Goal: Task Accomplishment & Management: Use online tool/utility

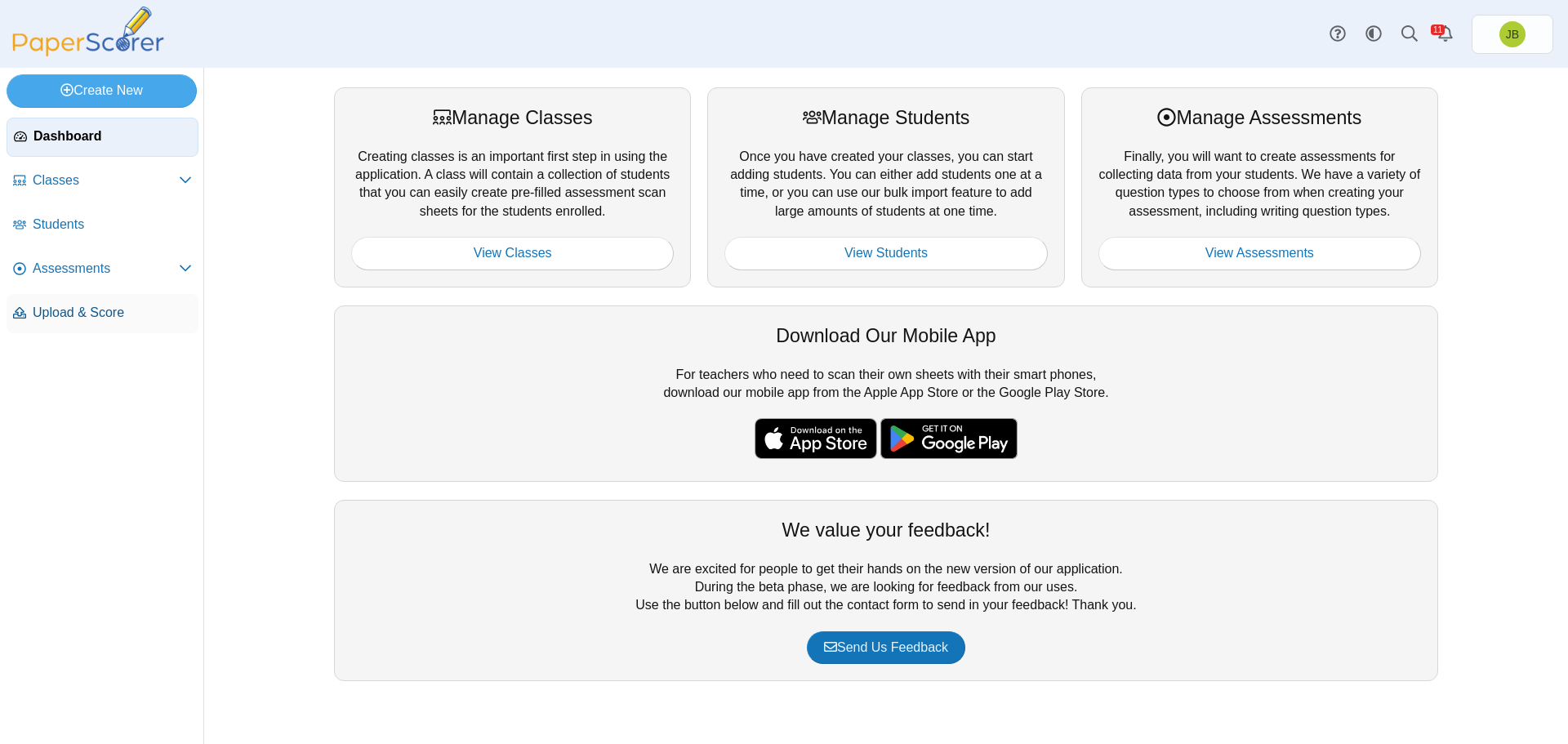
click at [59, 320] on span "Upload & Score" at bounding box center [112, 312] width 159 height 18
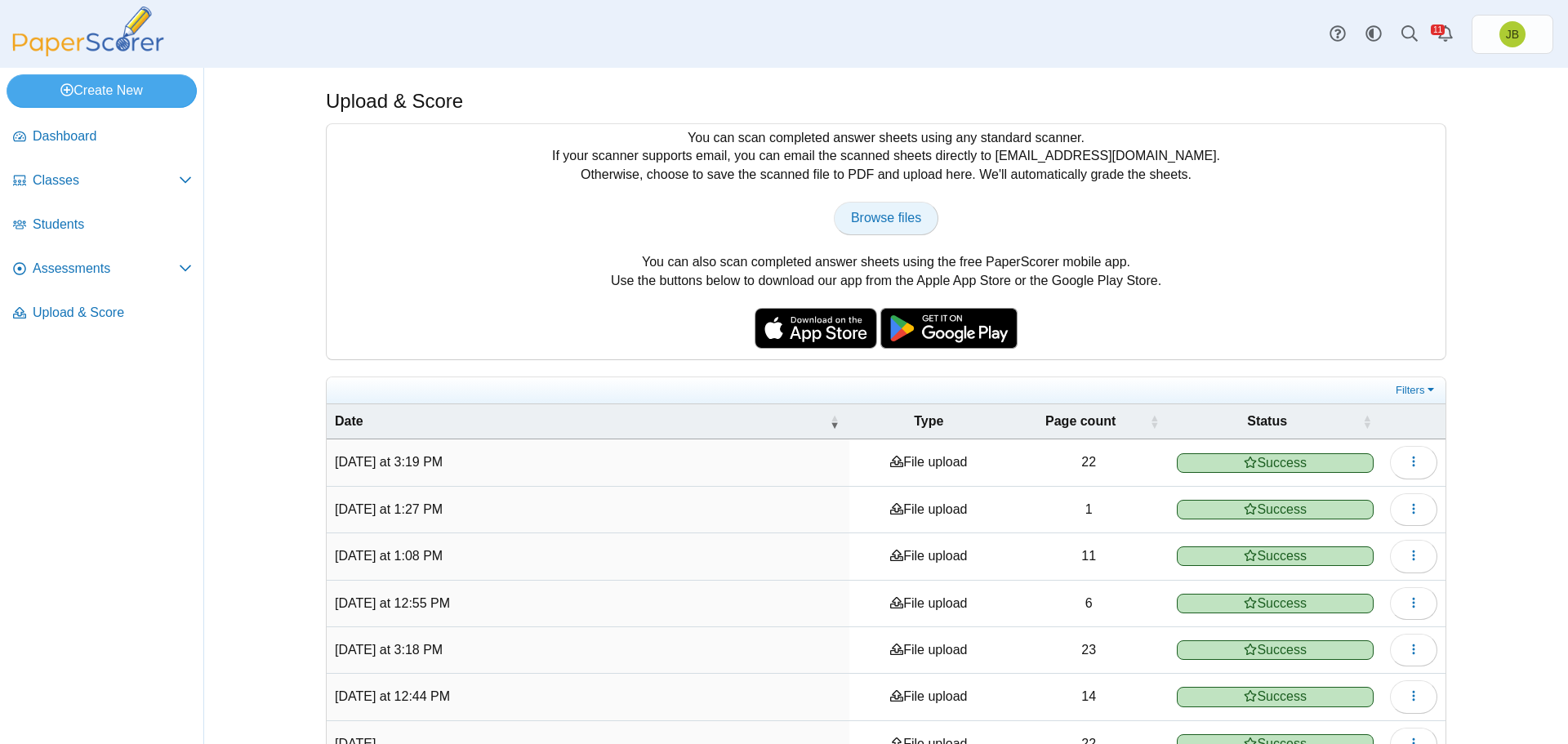
click at [899, 227] on link "Browse files" at bounding box center [885, 218] width 105 height 33
type input "**********"
click at [906, 225] on span "Browse files" at bounding box center [885, 217] width 70 height 13
type input "**********"
click at [62, 268] on span "Assessments" at bounding box center [106, 268] width 146 height 18
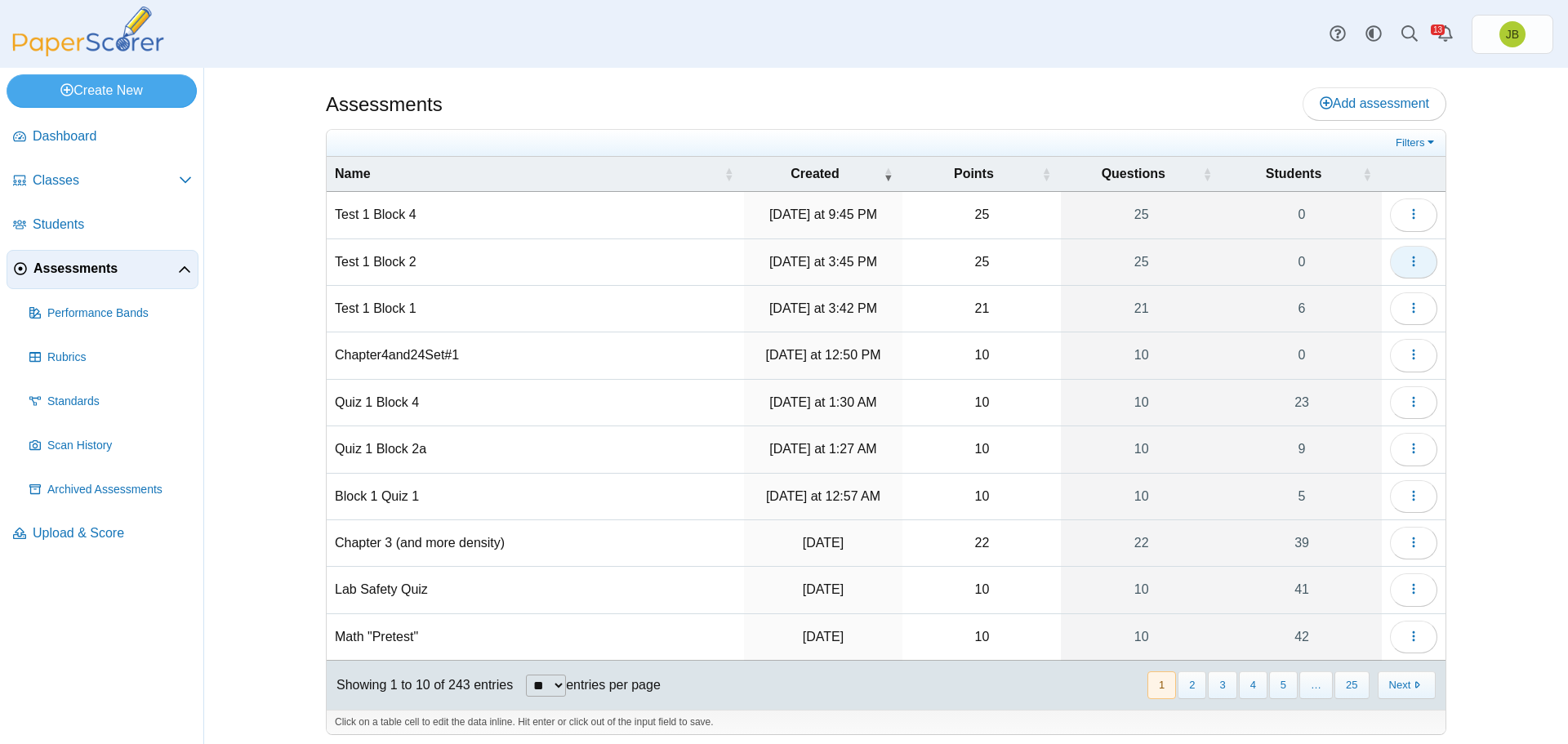
click at [1412, 263] on icon "button" at bounding box center [1413, 261] width 13 height 13
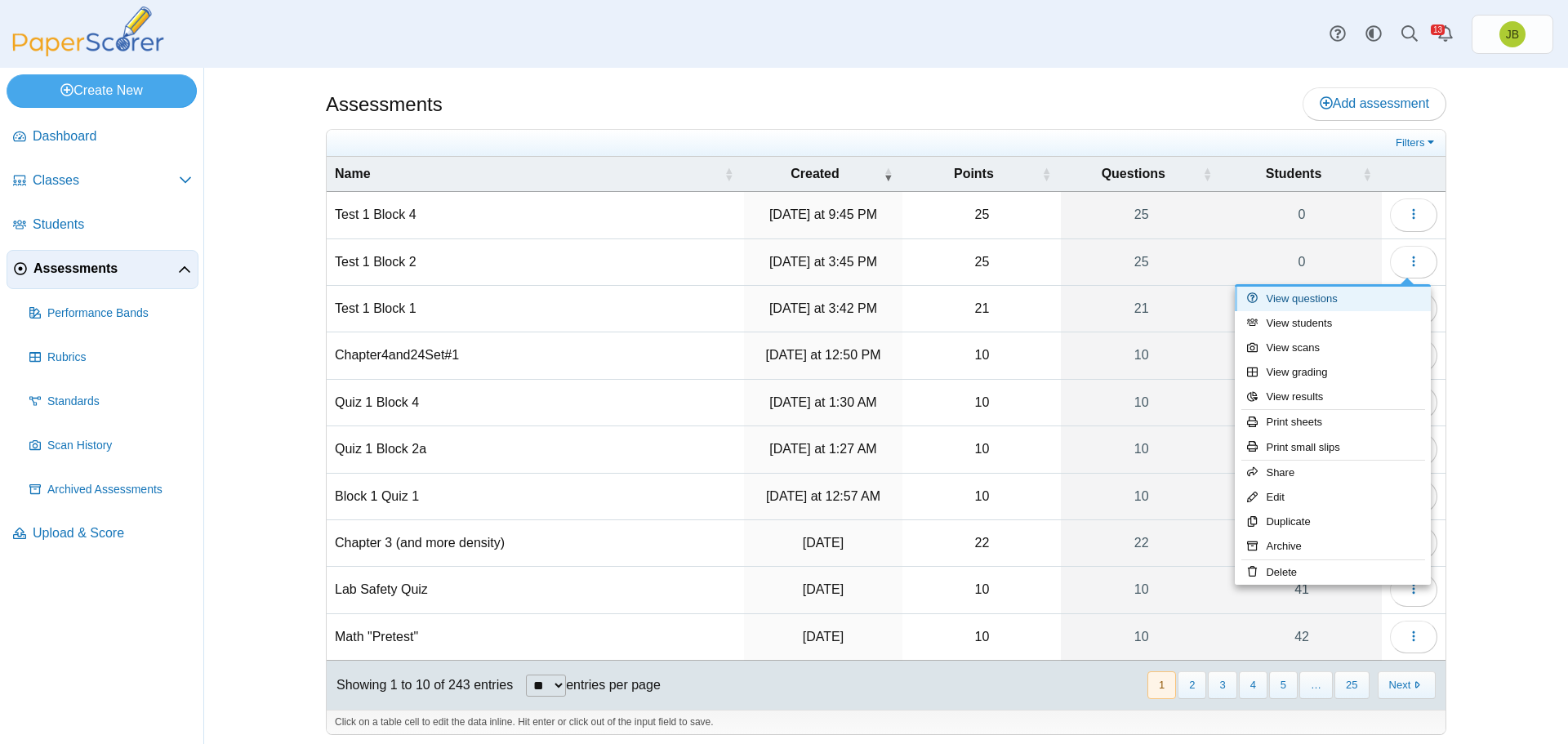
click at [1328, 302] on link "View questions" at bounding box center [1333, 300] width 196 height 25
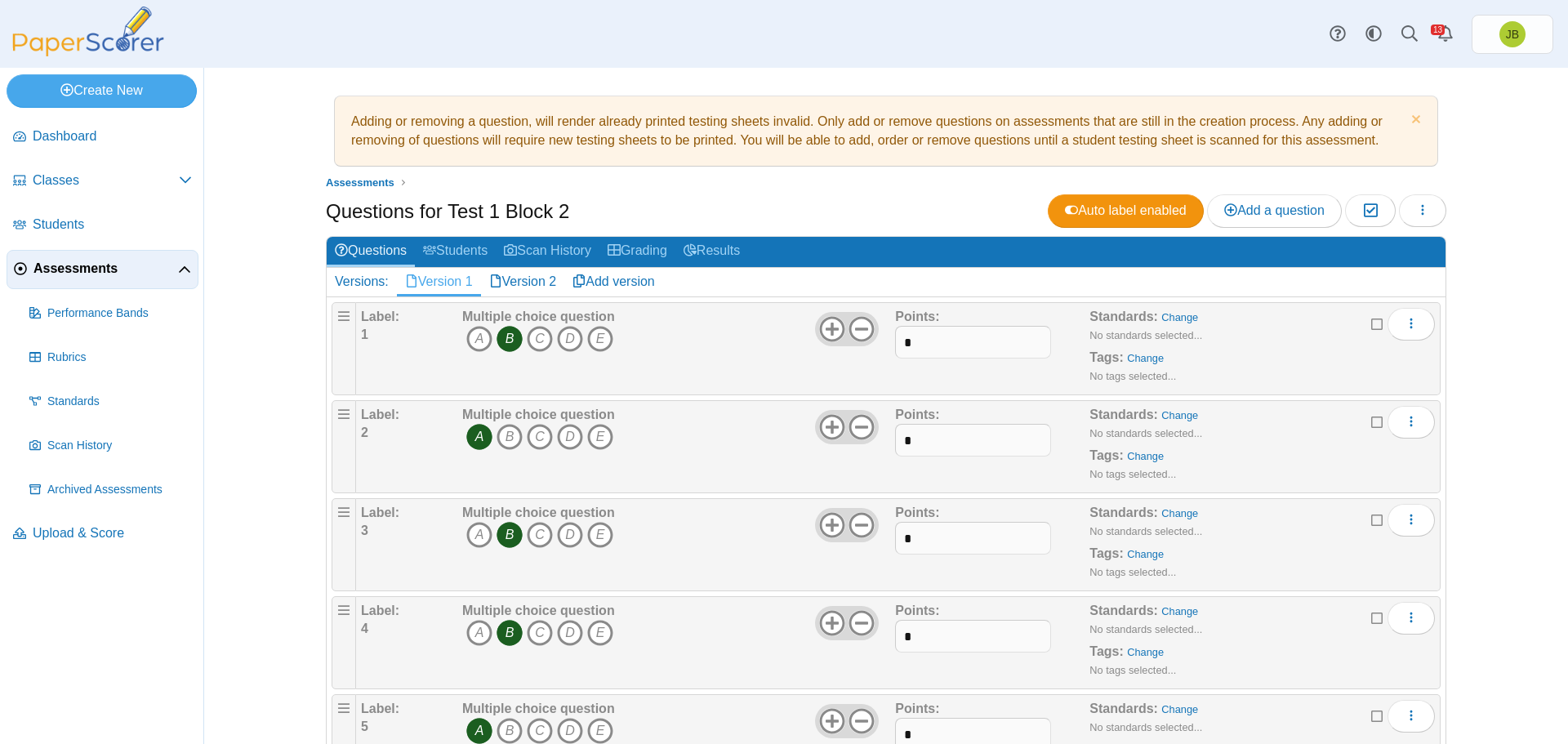
click at [75, 269] on span "Assessments" at bounding box center [106, 268] width 145 height 18
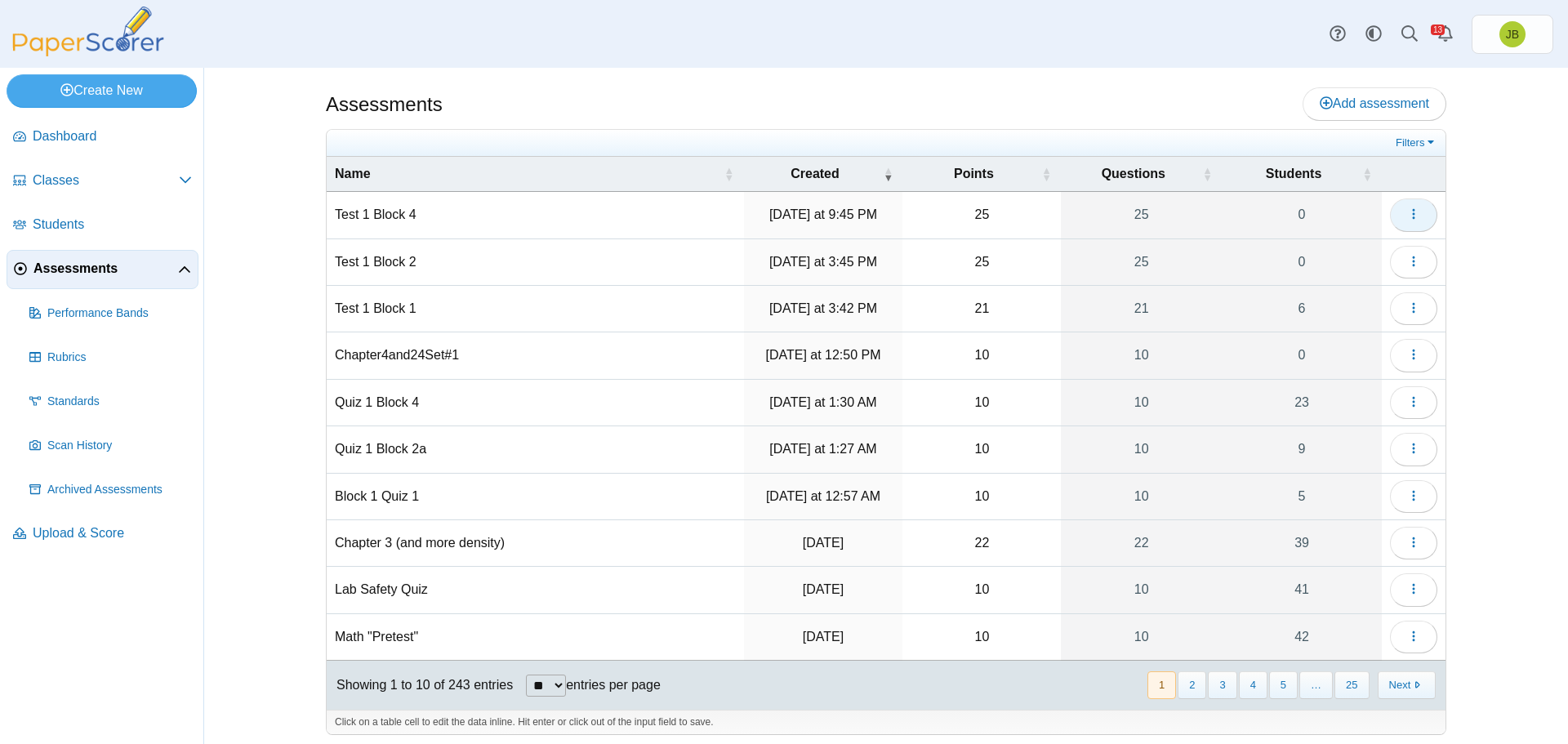
click at [1422, 215] on button "button" at bounding box center [1413, 215] width 47 height 33
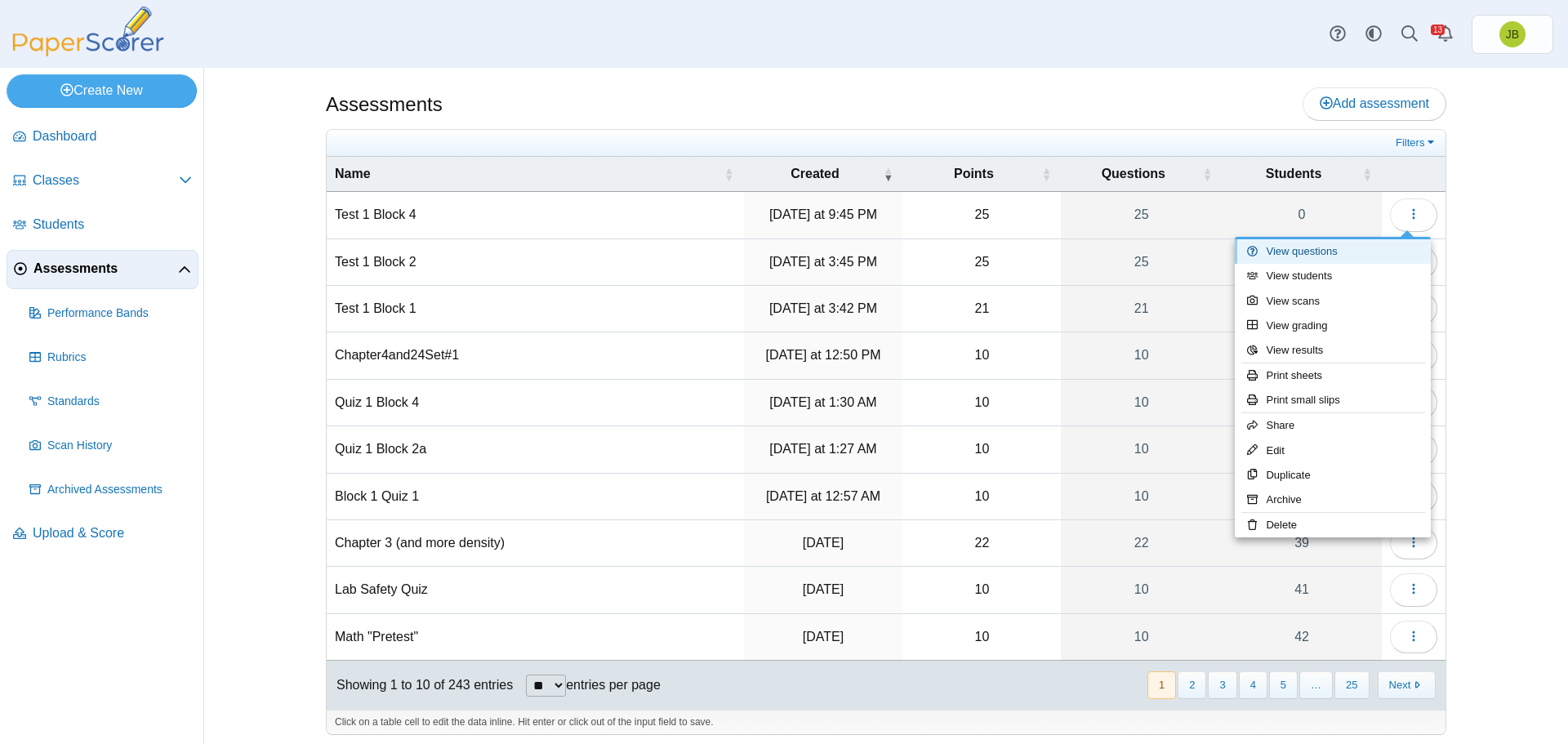
click at [1317, 254] on link "View questions" at bounding box center [1333, 252] width 196 height 25
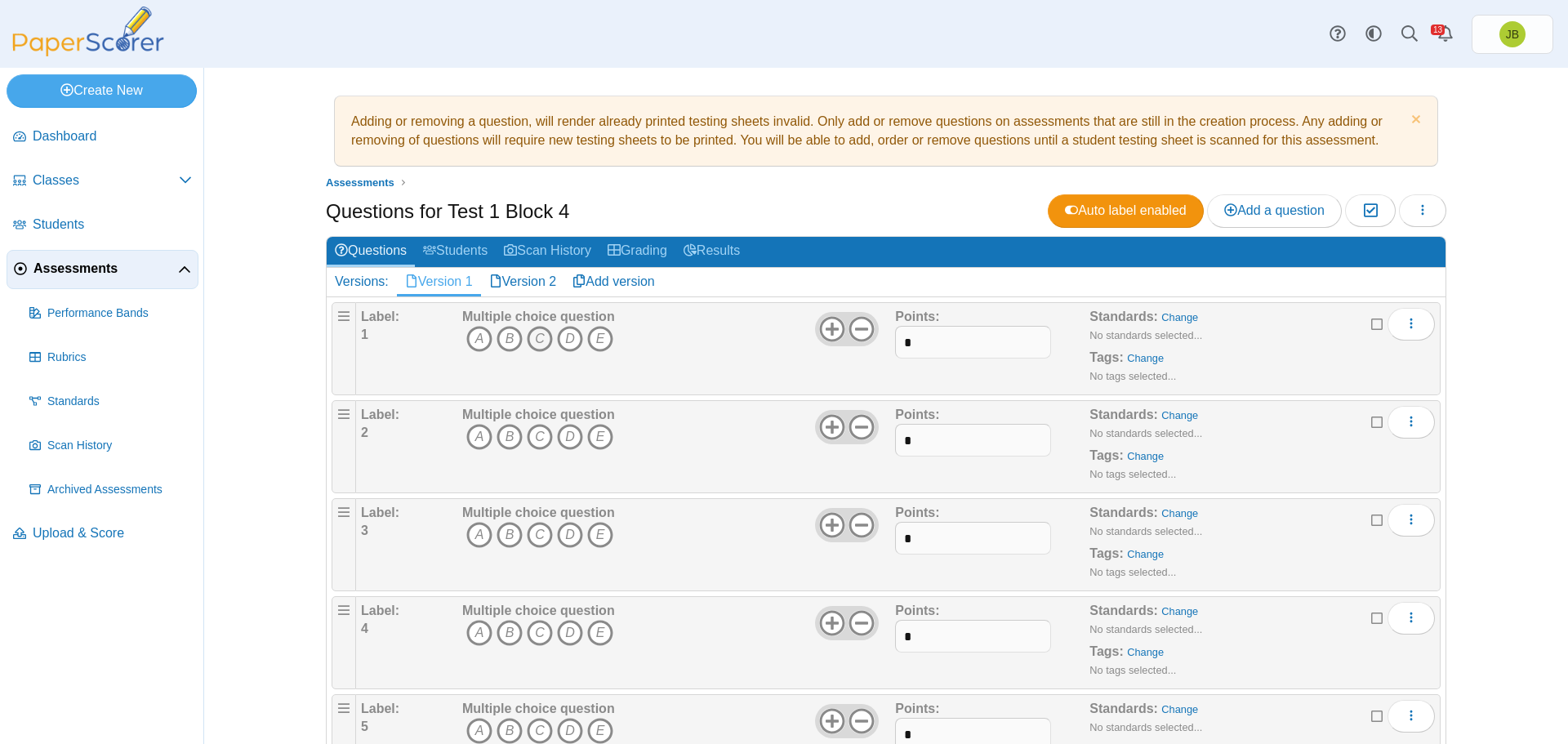
click at [533, 344] on icon "C" at bounding box center [540, 338] width 26 height 26
click at [565, 433] on icon "D" at bounding box center [569, 436] width 26 height 26
click at [470, 535] on icon "A" at bounding box center [479, 534] width 26 height 26
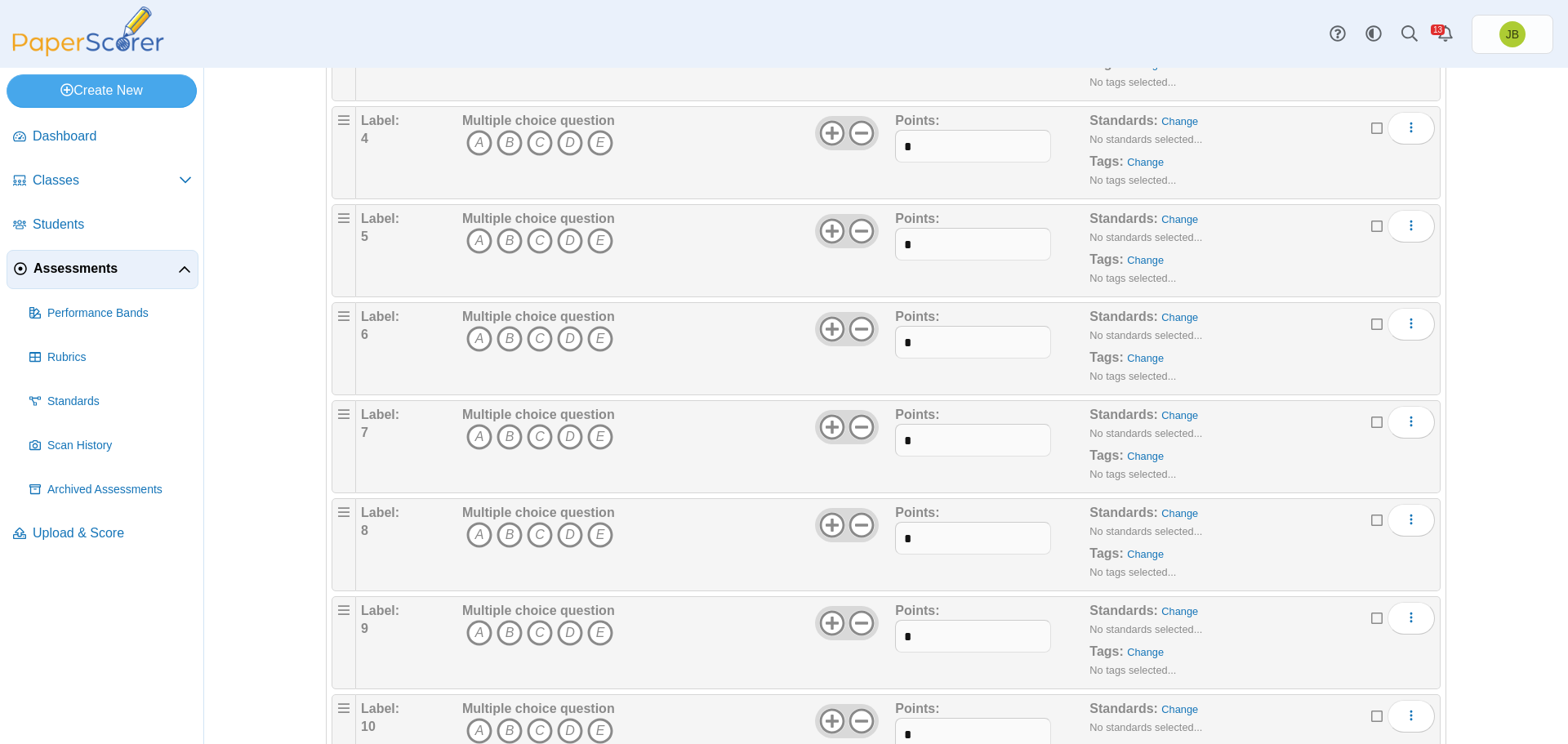
scroll to position [408, 0]
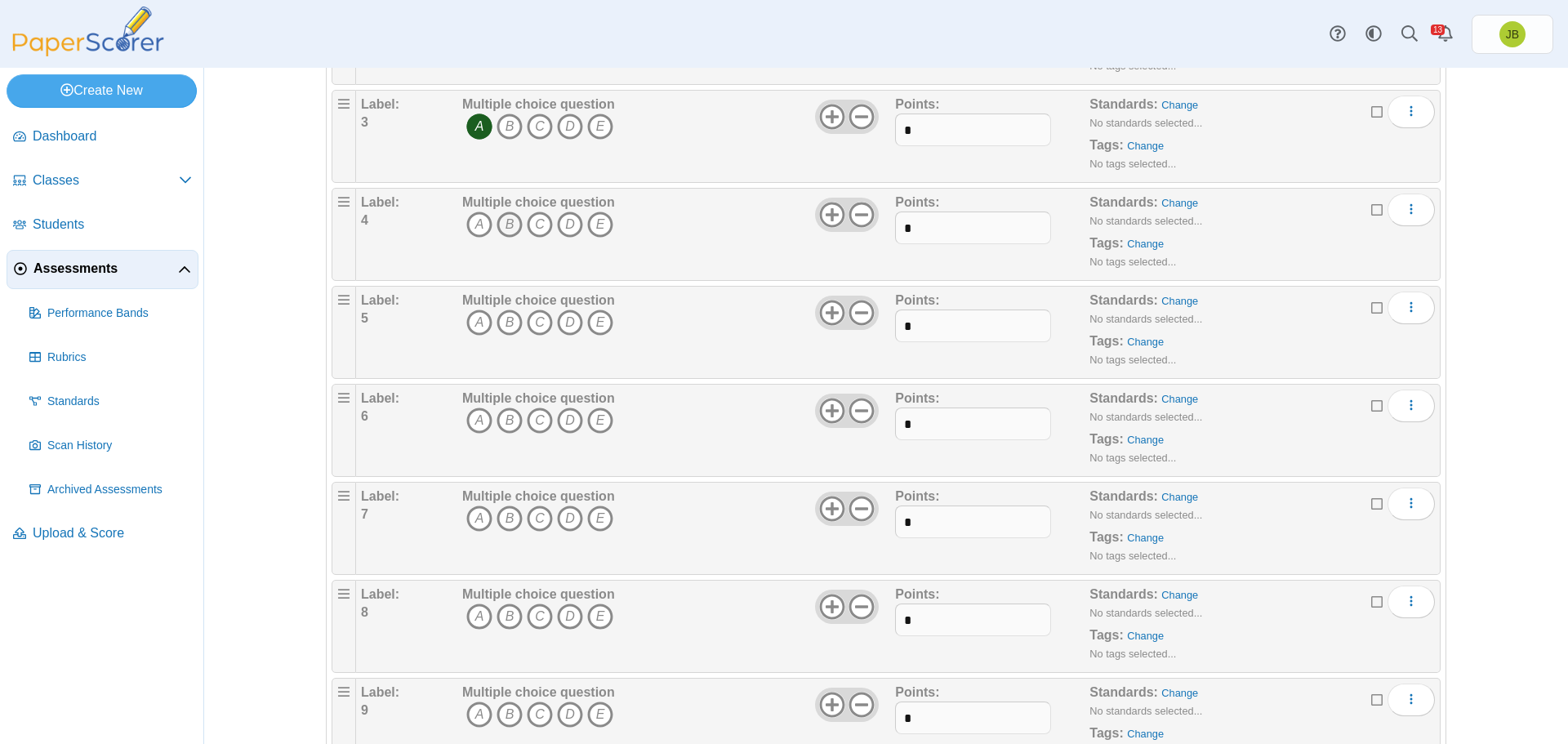
click at [507, 231] on icon "B" at bounding box center [509, 224] width 26 height 26
click at [478, 320] on icon "A" at bounding box center [479, 322] width 26 height 26
click at [471, 416] on icon "A" at bounding box center [479, 420] width 26 height 26
click at [500, 513] on icon "B" at bounding box center [509, 517] width 26 height 26
click at [566, 620] on icon "D" at bounding box center [569, 616] width 26 height 26
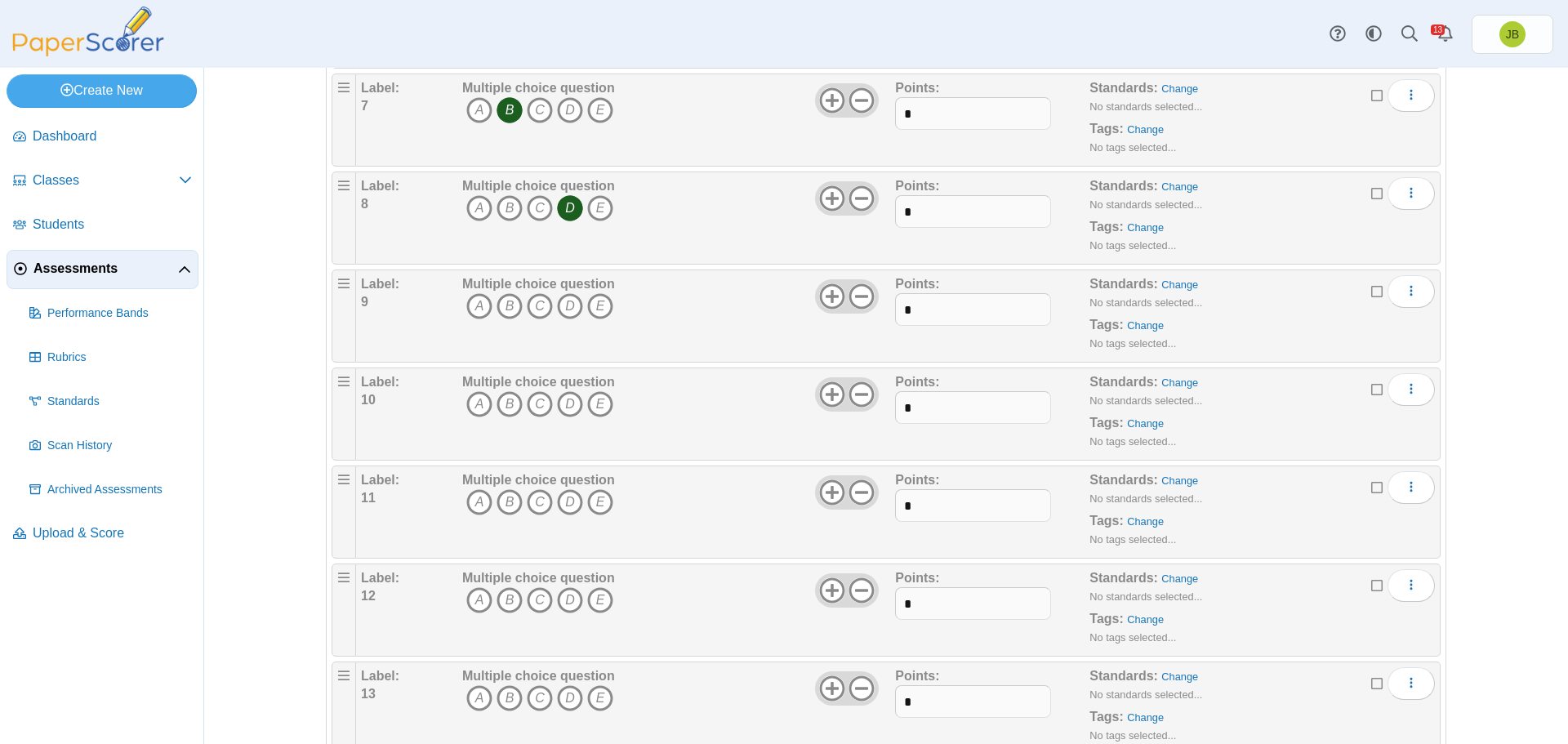
scroll to position [899, 0]
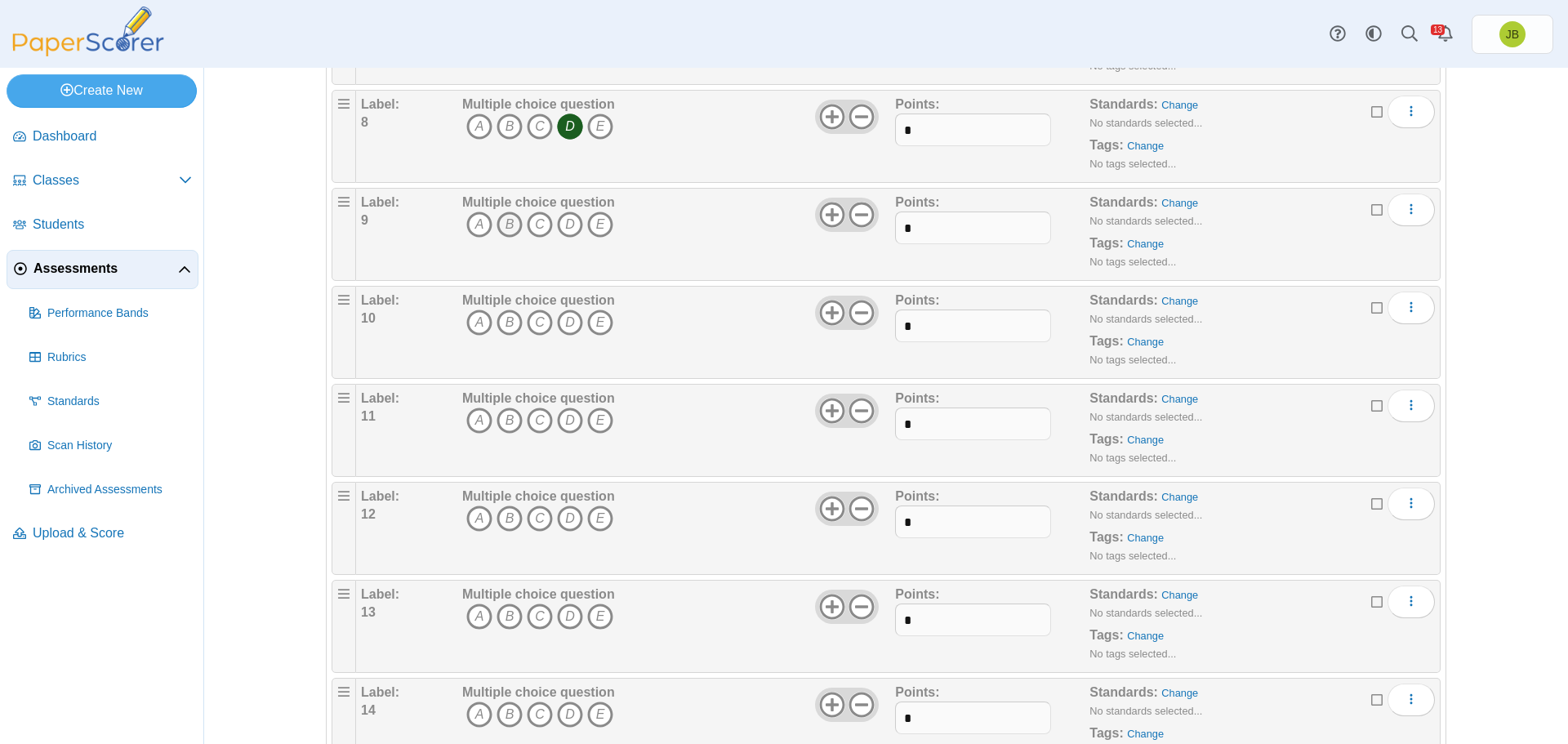
click at [499, 228] on icon "B" at bounding box center [509, 224] width 26 height 26
click at [531, 323] on icon "C" at bounding box center [540, 322] width 26 height 26
click at [595, 421] on icon "E" at bounding box center [600, 420] width 26 height 26
click at [502, 521] on icon "B" at bounding box center [509, 517] width 26 height 26
click at [591, 614] on icon "E" at bounding box center [600, 616] width 26 height 26
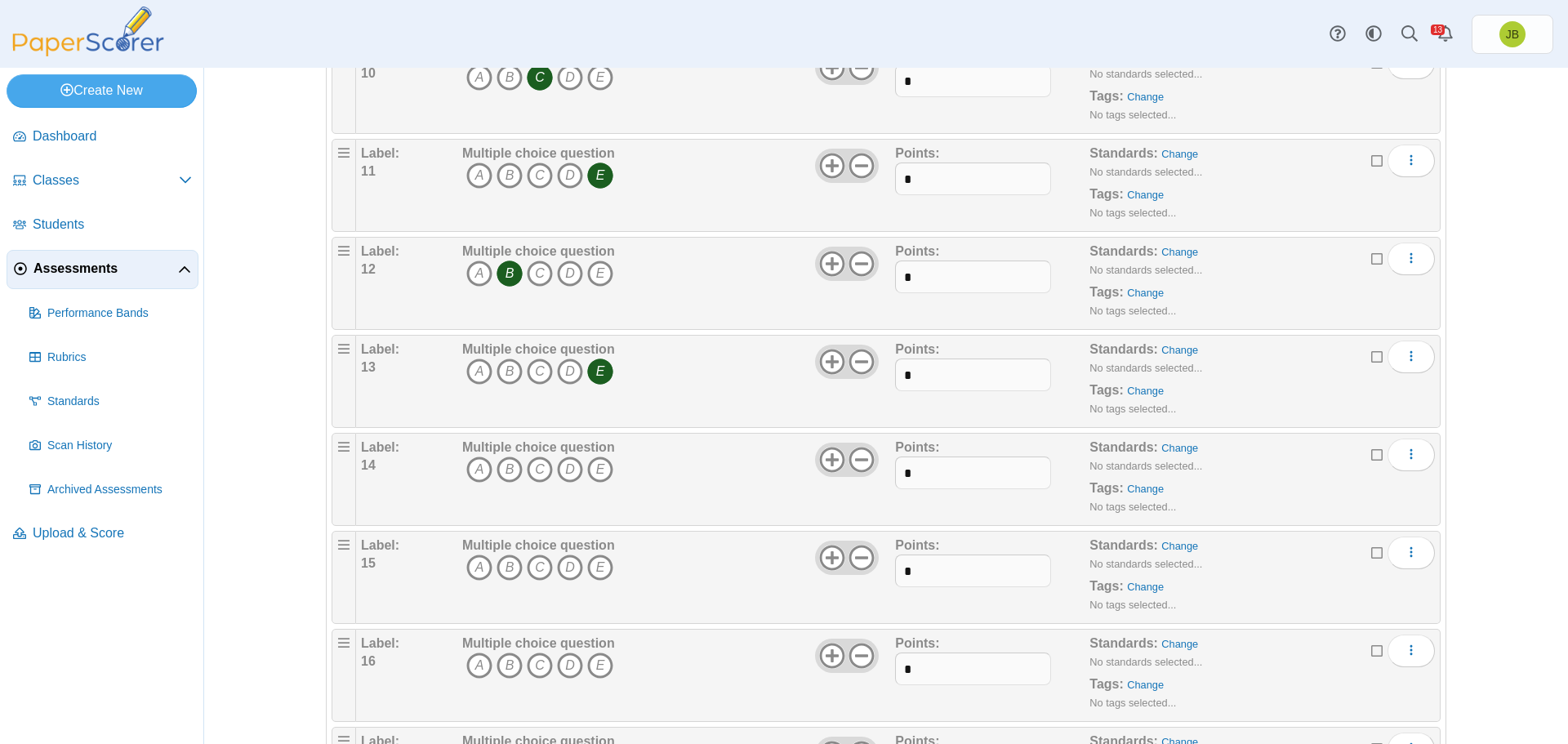
scroll to position [1225, 0]
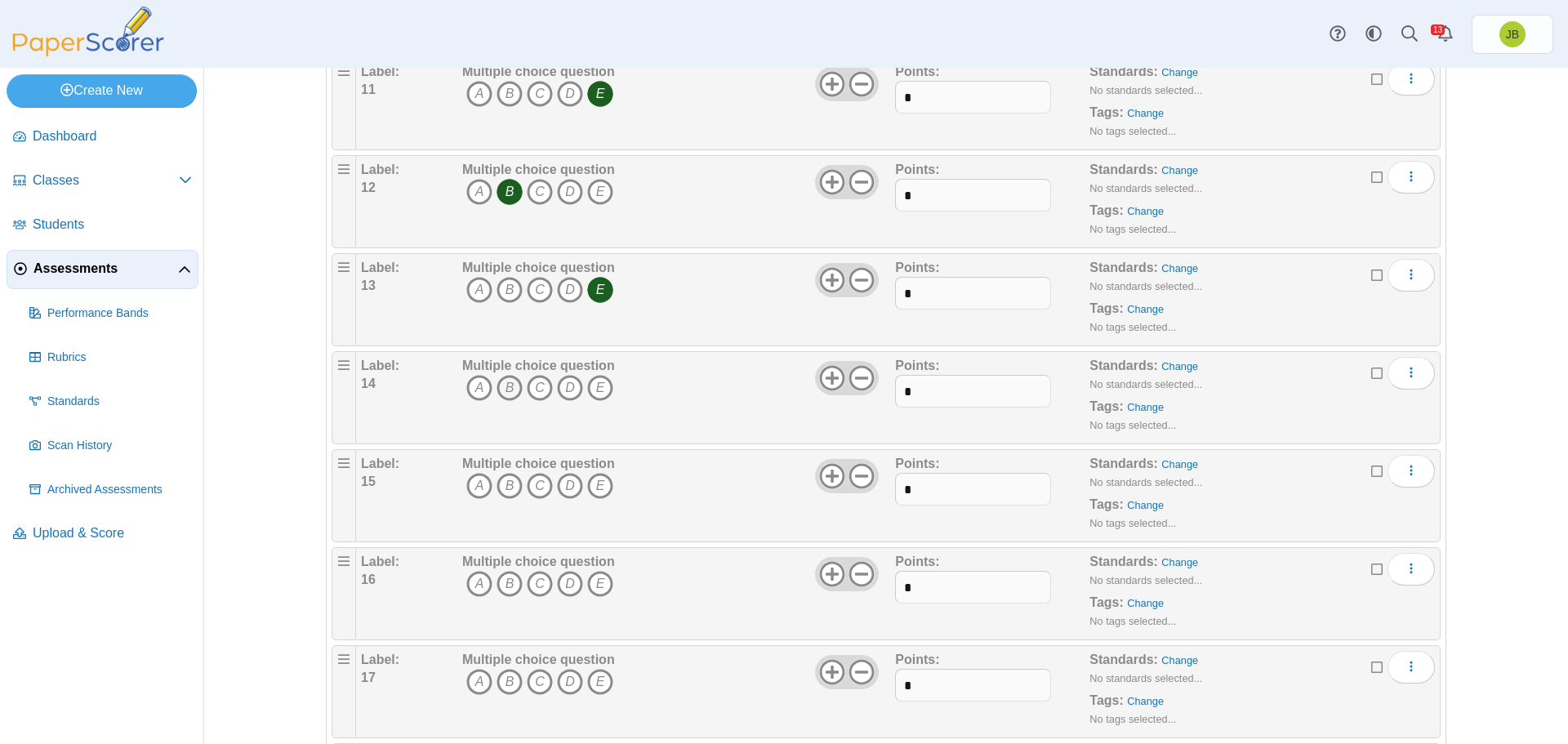
click at [508, 392] on icon "B" at bounding box center [509, 387] width 26 height 26
click at [502, 478] on icon "B" at bounding box center [509, 485] width 26 height 26
click at [470, 581] on icon "A" at bounding box center [479, 584] width 26 height 26
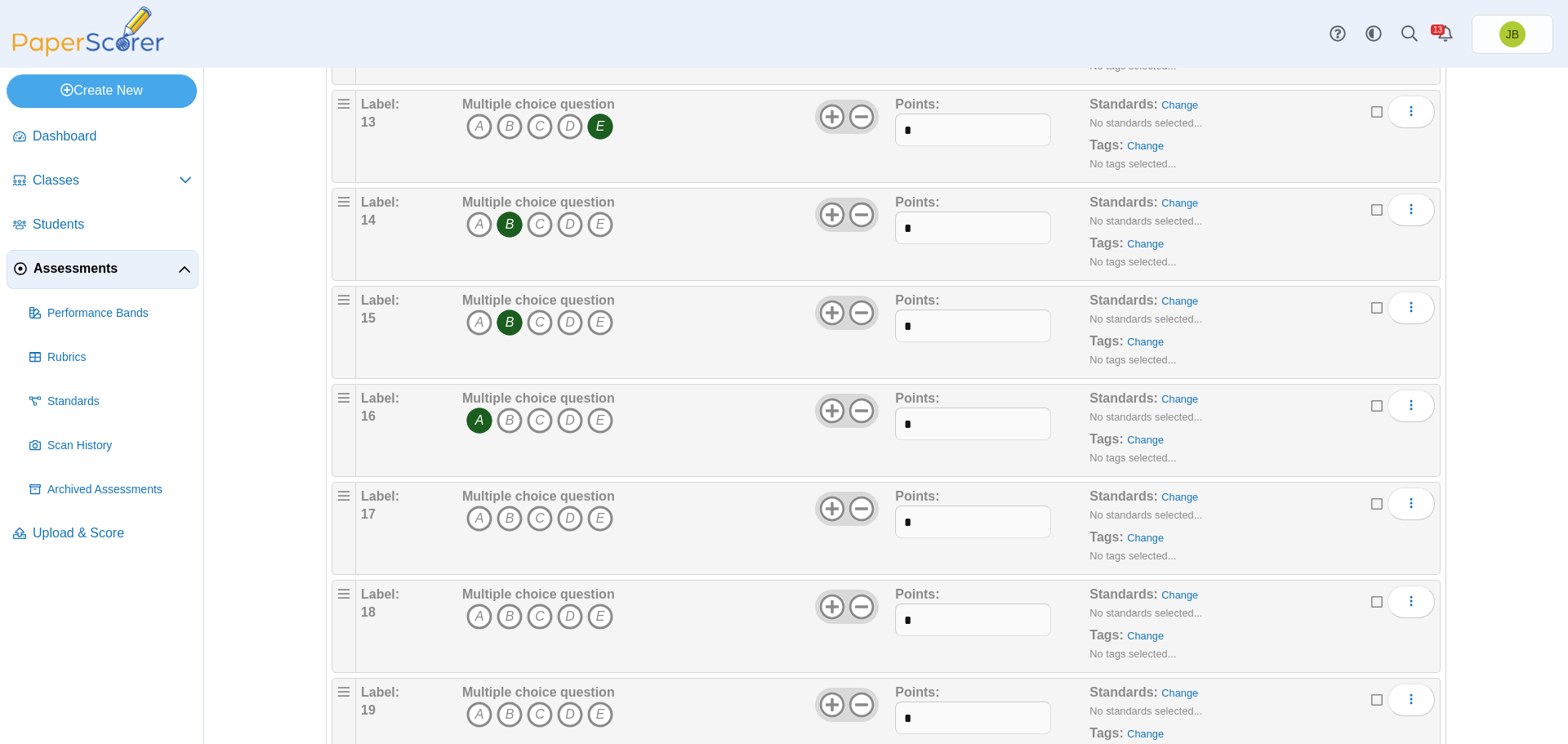
click at [592, 601] on b "Multiple choice question" at bounding box center [538, 594] width 153 height 13
click at [599, 522] on icon "E" at bounding box center [600, 517] width 26 height 26
click at [530, 614] on icon "C" at bounding box center [540, 616] width 26 height 26
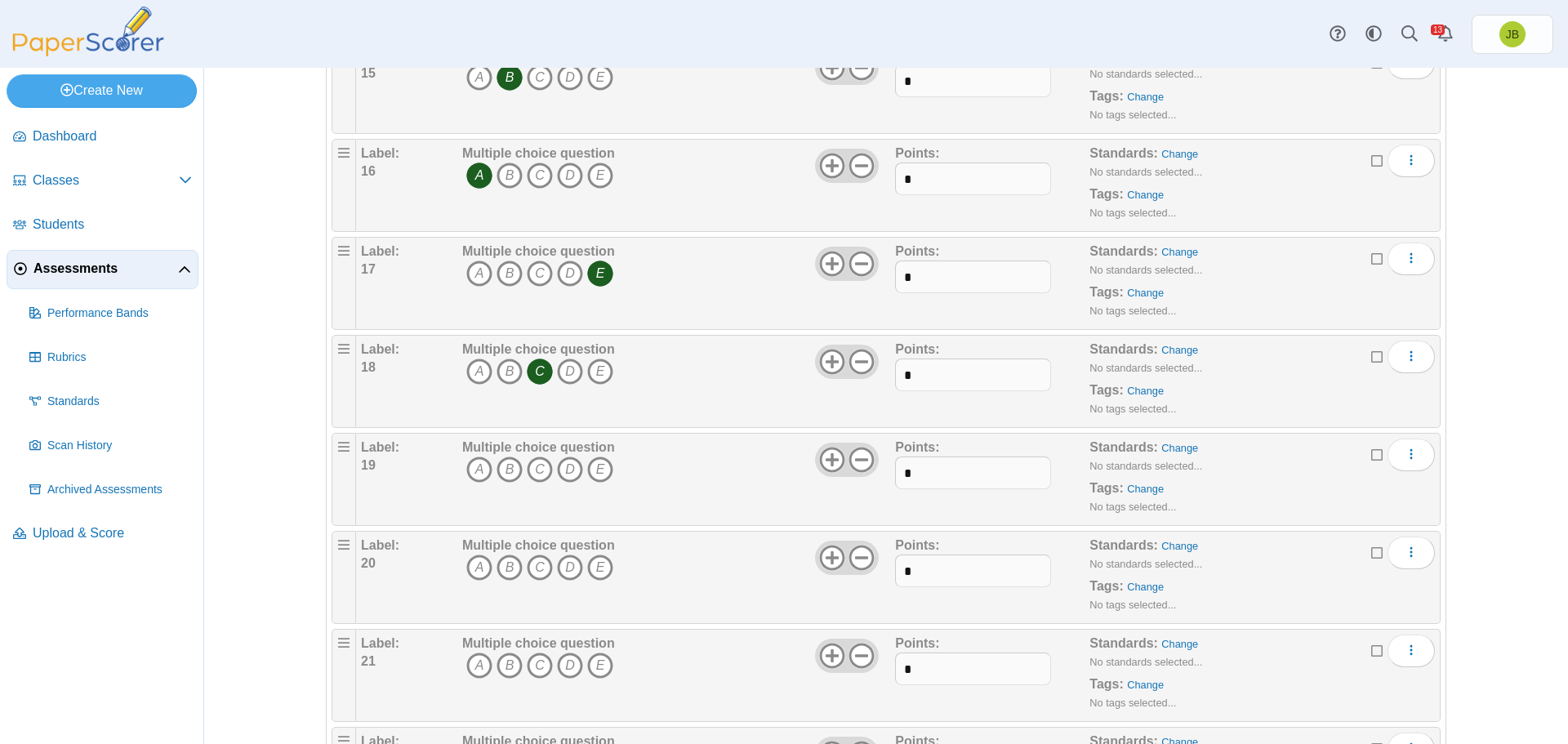
scroll to position [1796, 0]
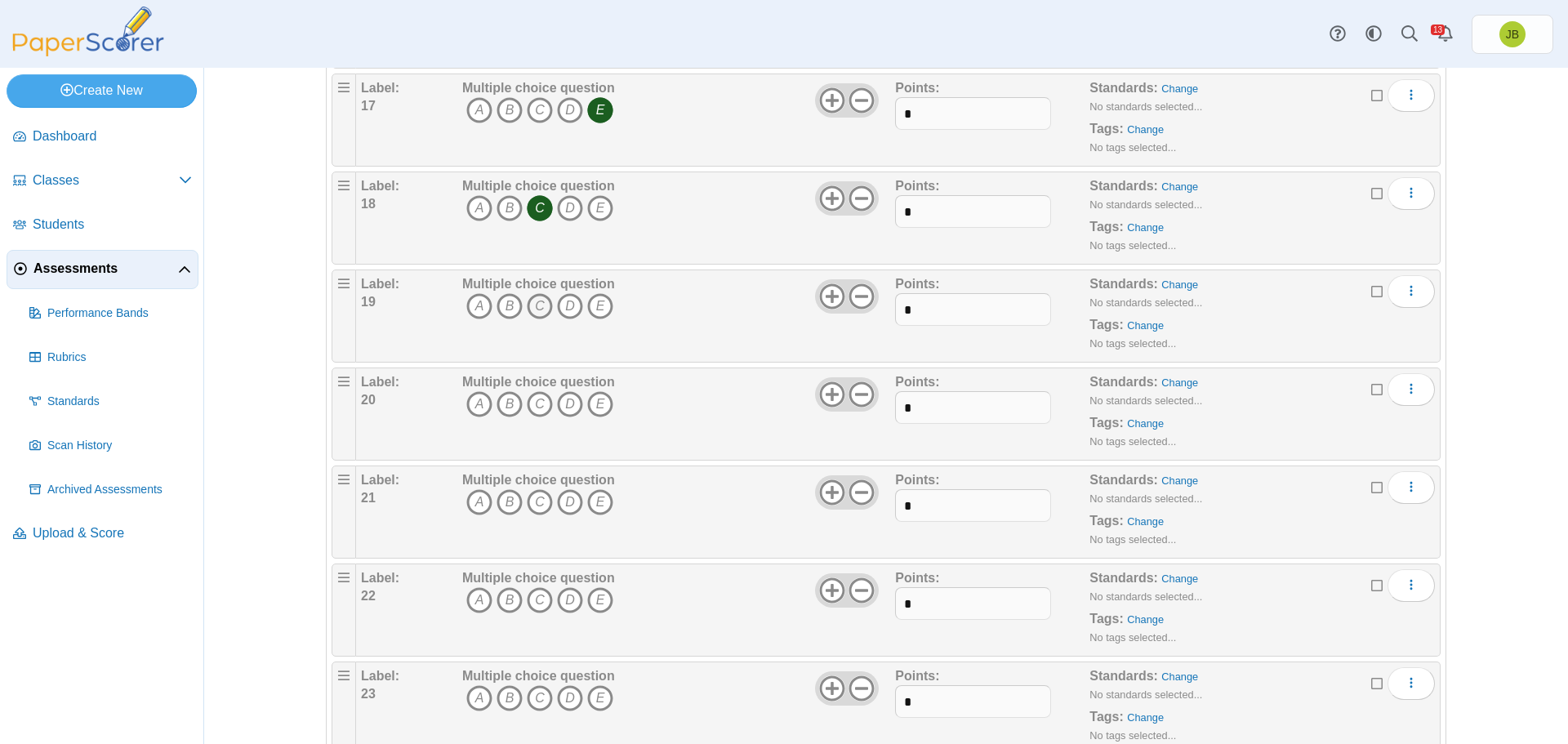
click at [533, 304] on icon "C" at bounding box center [540, 305] width 26 height 26
click at [477, 401] on icon "A" at bounding box center [479, 403] width 26 height 26
click at [537, 506] on icon "C" at bounding box center [540, 501] width 26 height 26
click at [468, 601] on icon "A" at bounding box center [479, 600] width 26 height 26
click at [505, 700] on icon "B" at bounding box center [509, 698] width 26 height 26
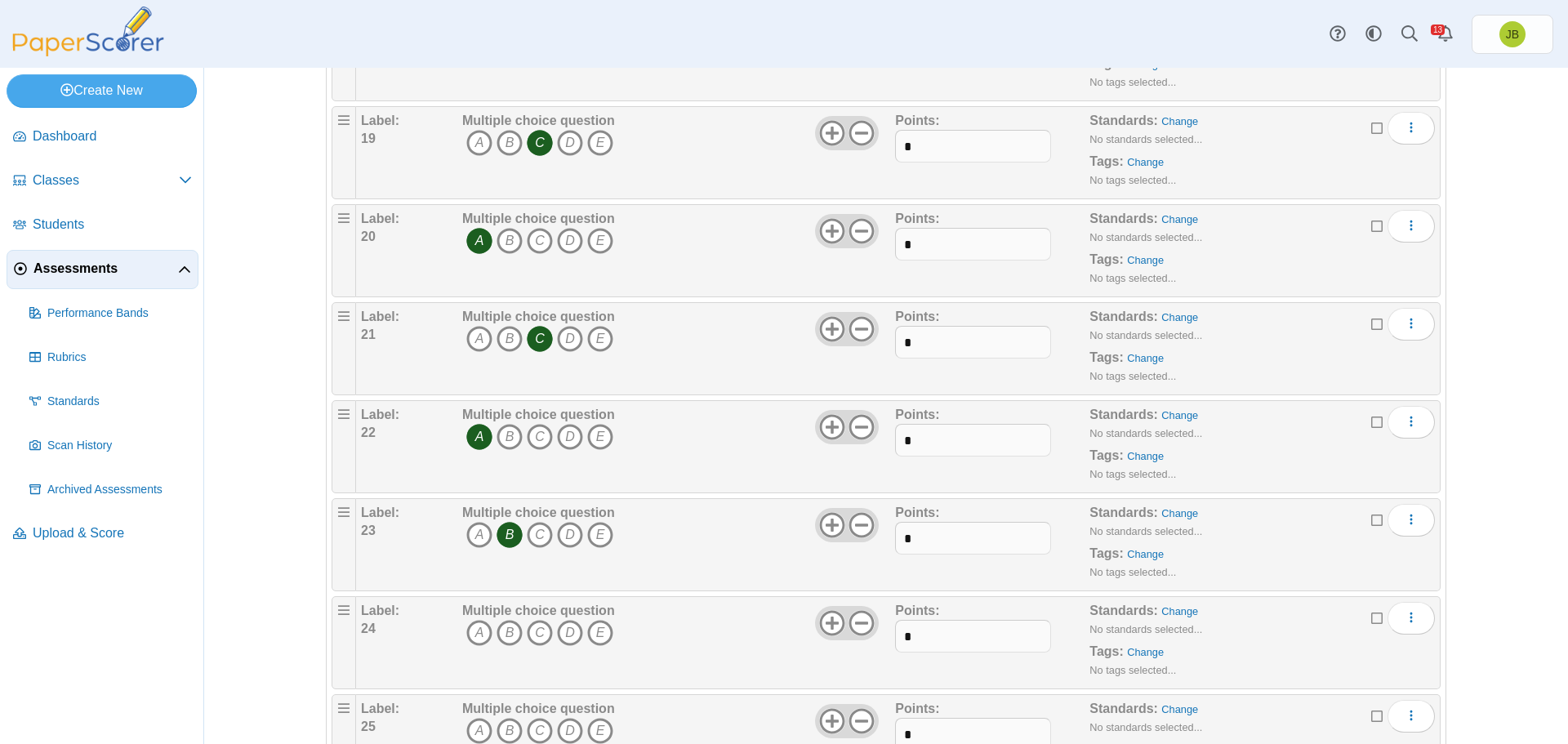
scroll to position [2040, 0]
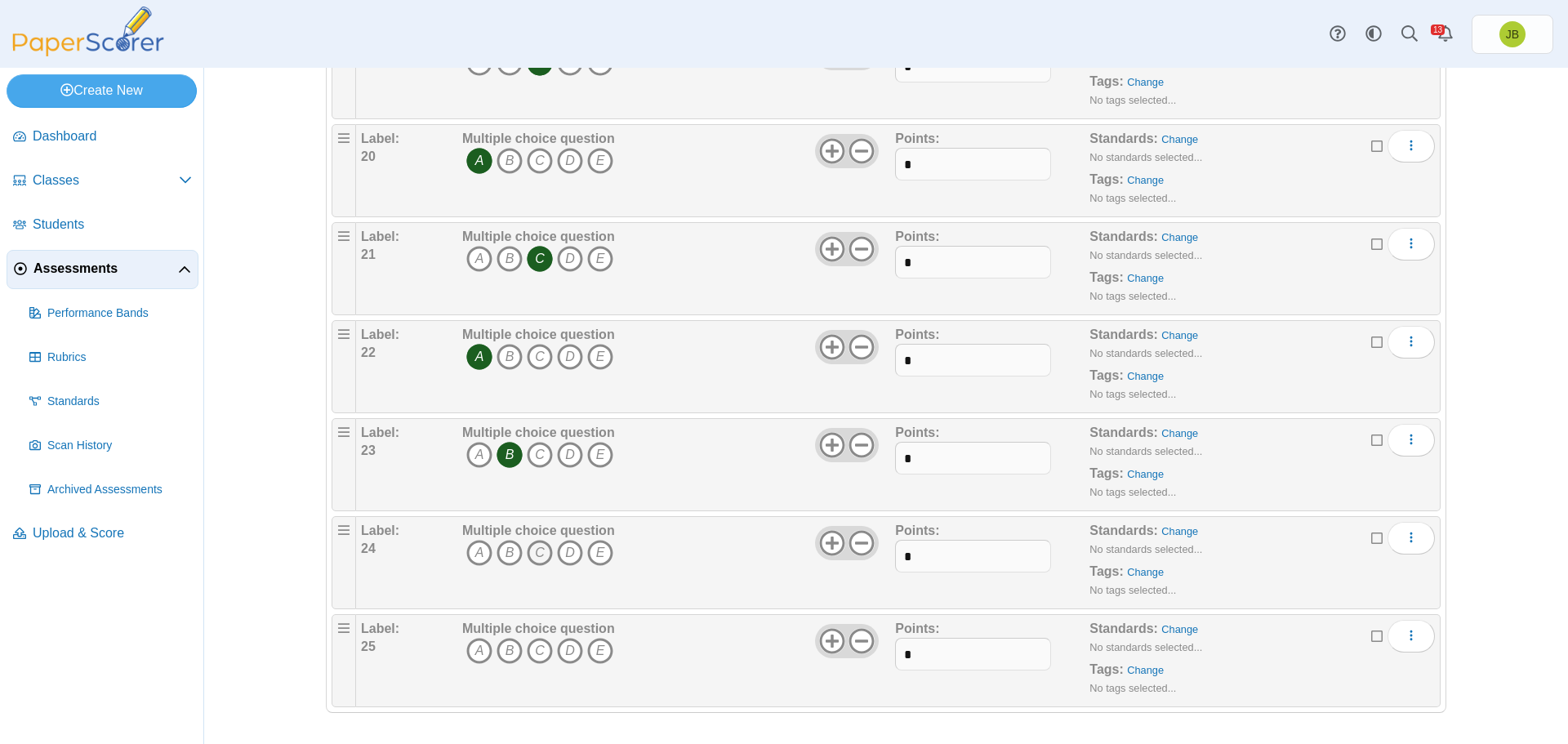
click at [535, 560] on icon "C" at bounding box center [540, 552] width 26 height 26
click at [501, 648] on icon "B" at bounding box center [509, 650] width 26 height 26
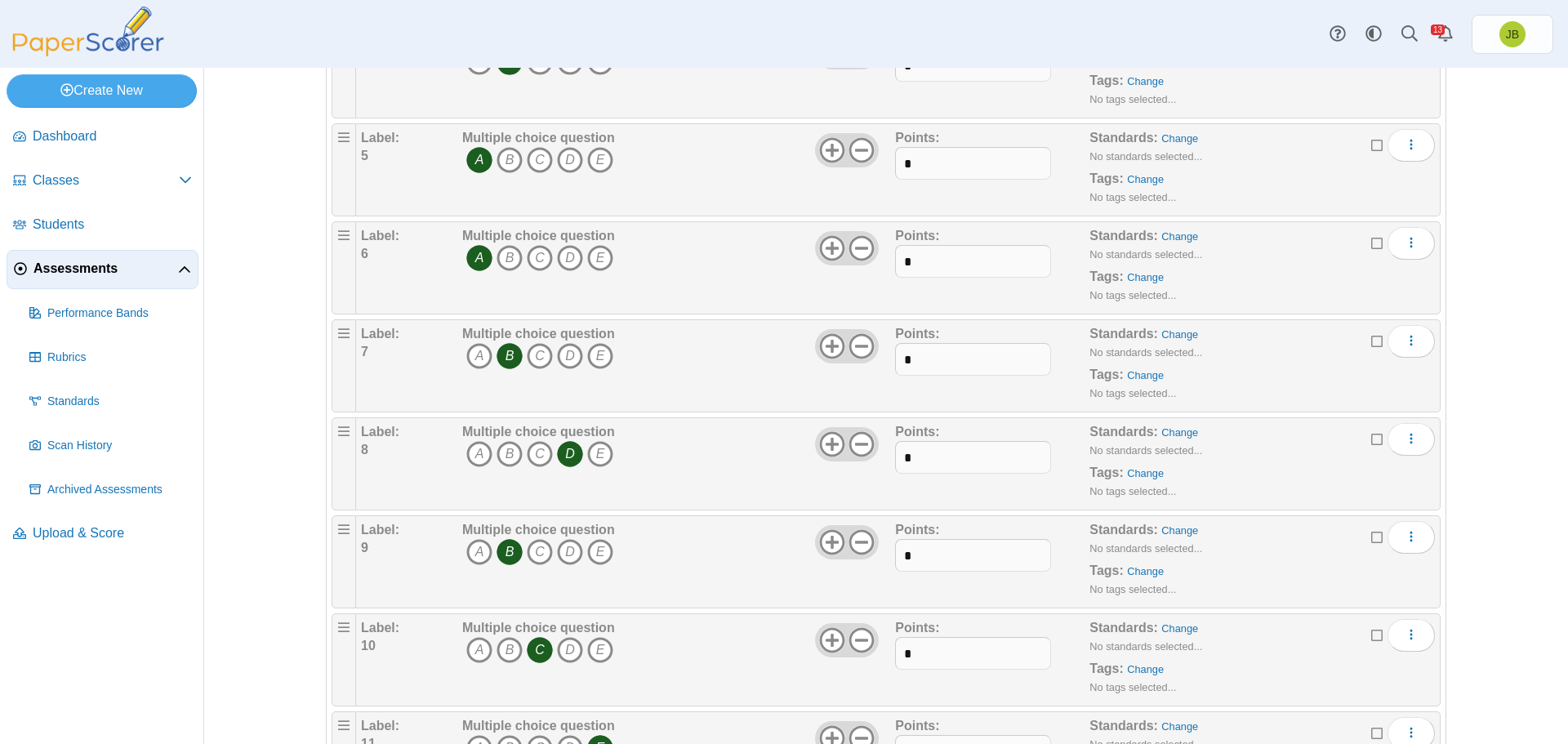
scroll to position [0, 0]
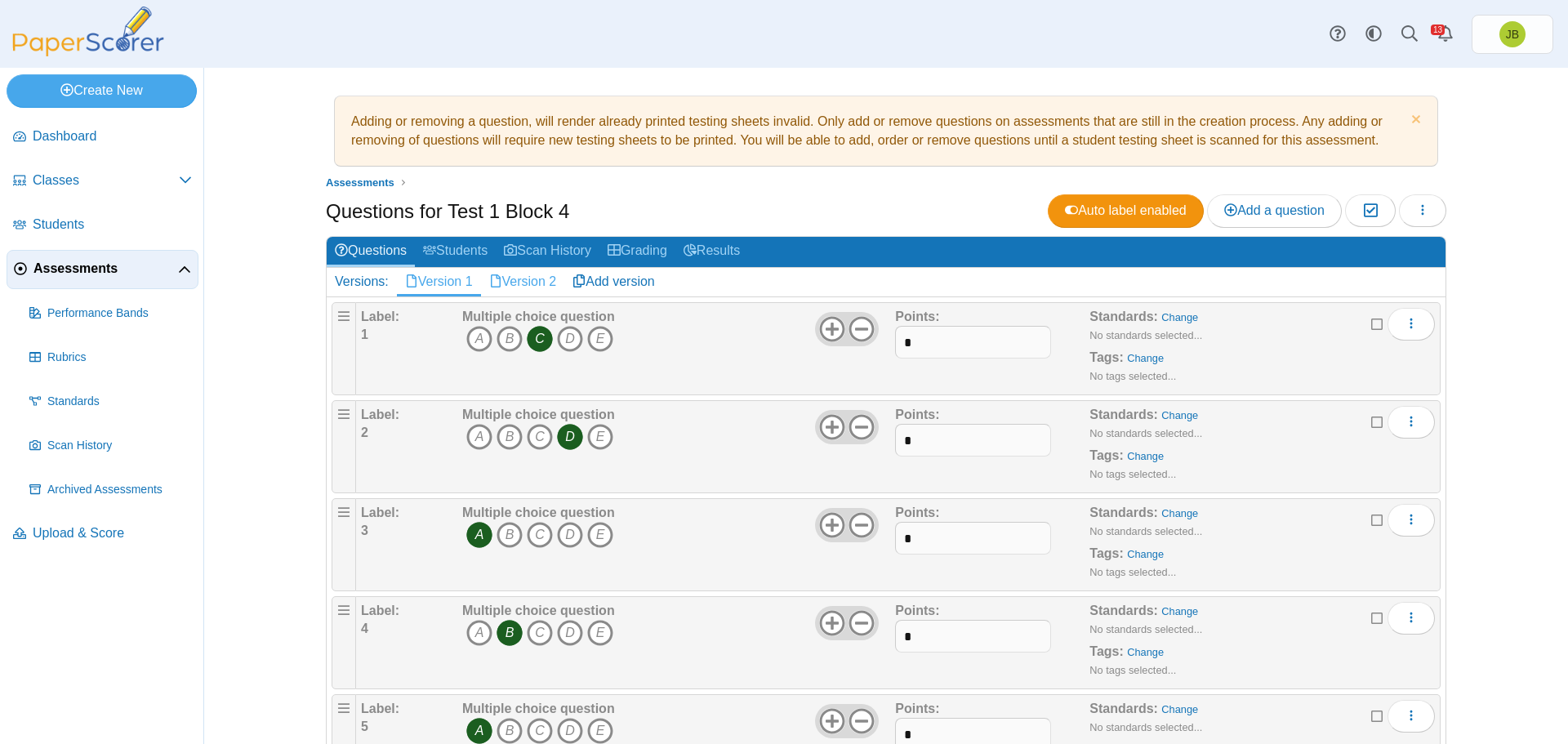
click at [526, 285] on link "Version 2" at bounding box center [523, 281] width 84 height 28
click at [506, 341] on icon "B" at bounding box center [509, 338] width 26 height 26
click at [467, 434] on icon "A" at bounding box center [479, 436] width 26 height 26
click at [504, 530] on icon "B" at bounding box center [509, 534] width 26 height 26
click at [498, 633] on icon "B" at bounding box center [509, 633] width 26 height 26
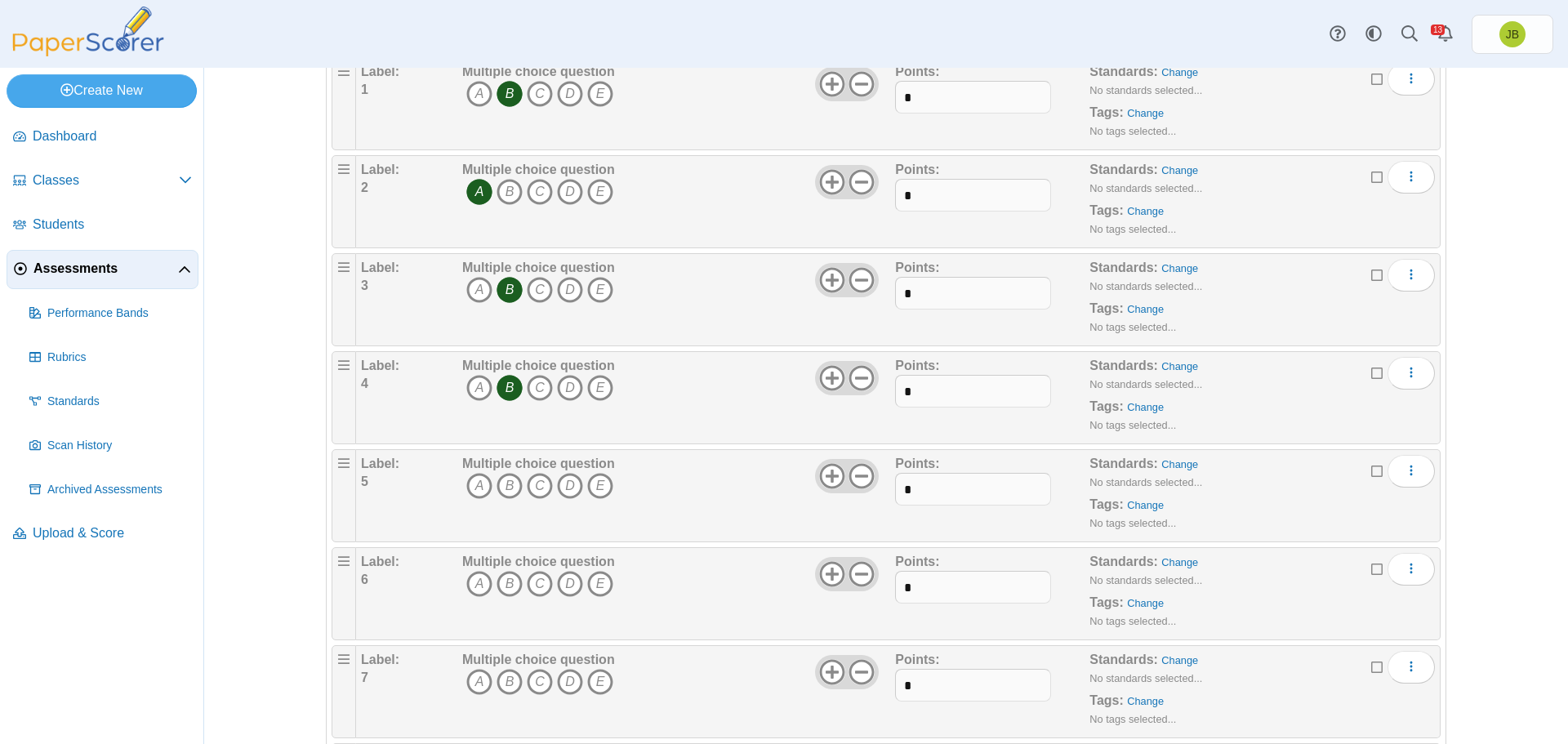
scroll to position [326, 0]
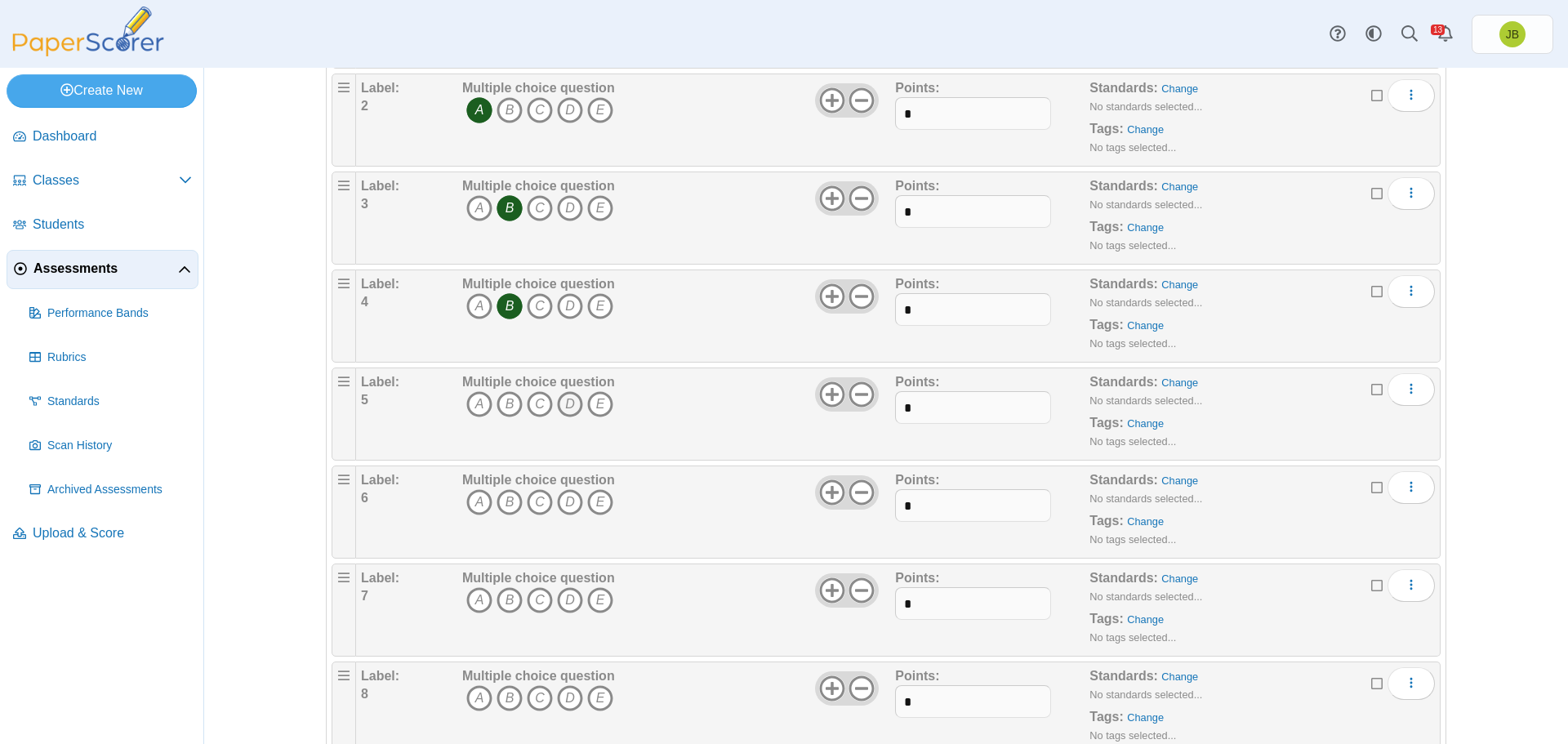
click at [560, 404] on icon "D" at bounding box center [569, 403] width 26 height 26
click at [564, 501] on icon "D" at bounding box center [569, 501] width 26 height 26
click at [538, 605] on icon "C" at bounding box center [540, 600] width 26 height 26
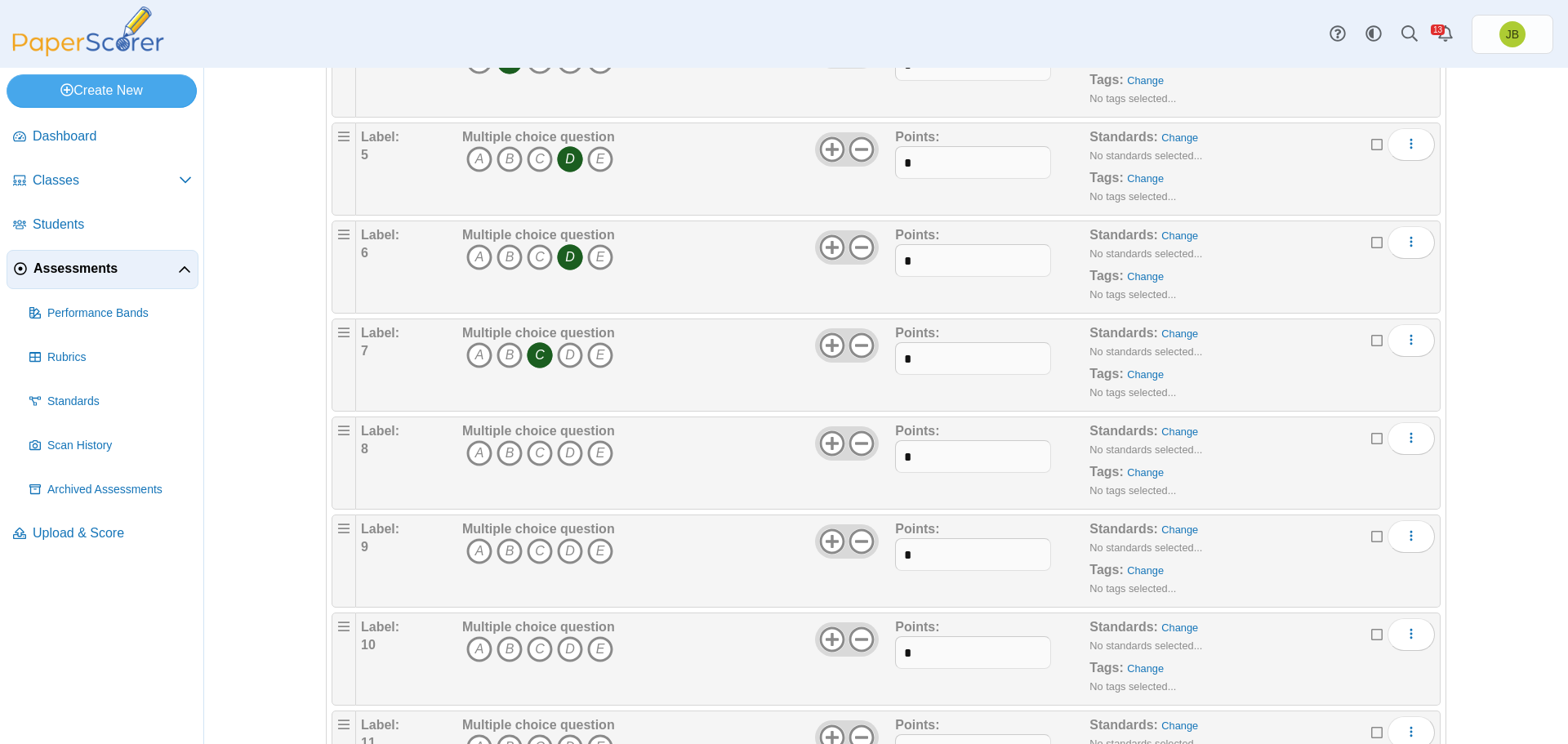
scroll to position [734, 0]
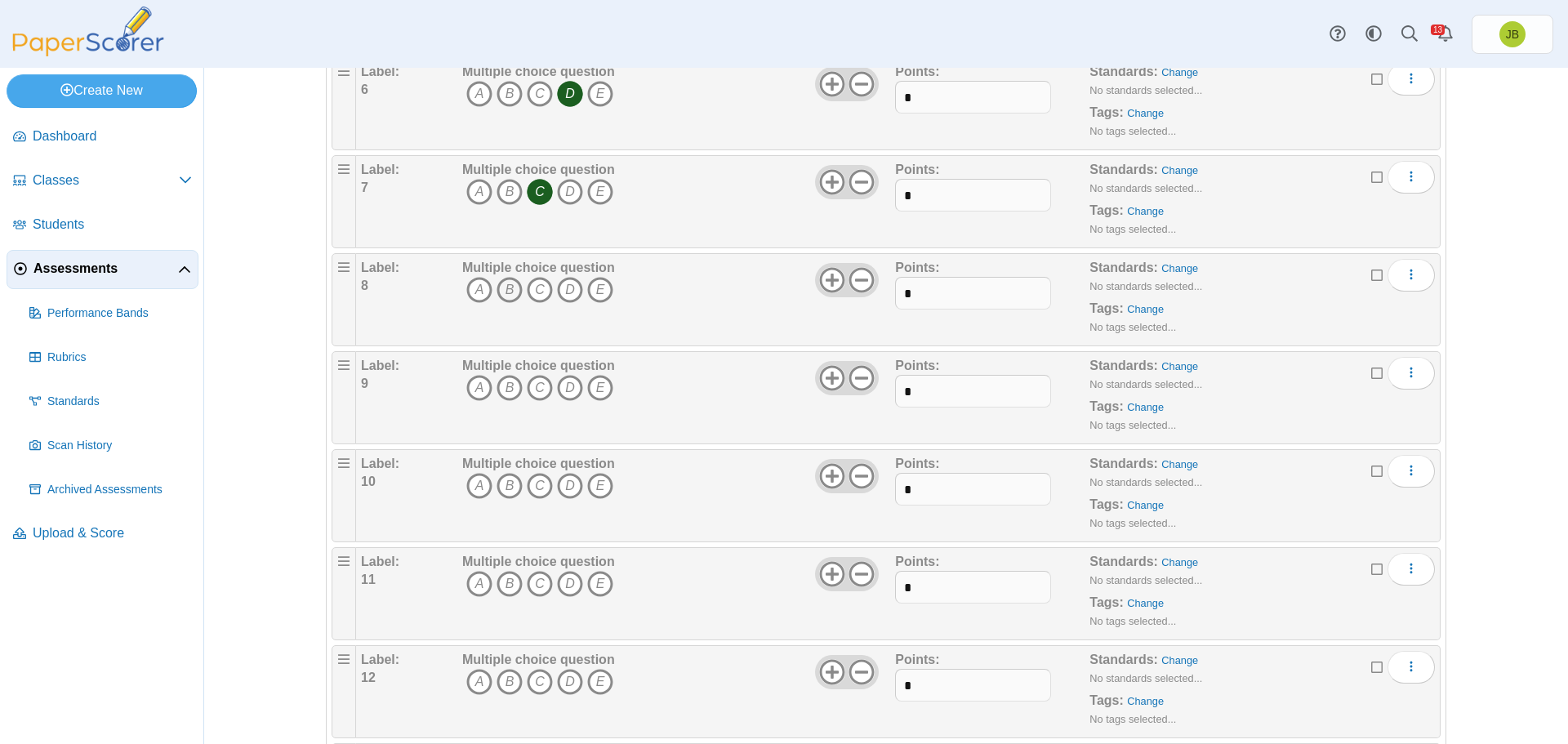
click at [509, 292] on icon "B" at bounding box center [509, 289] width 26 height 26
click at [539, 380] on icon "C" at bounding box center [540, 387] width 26 height 26
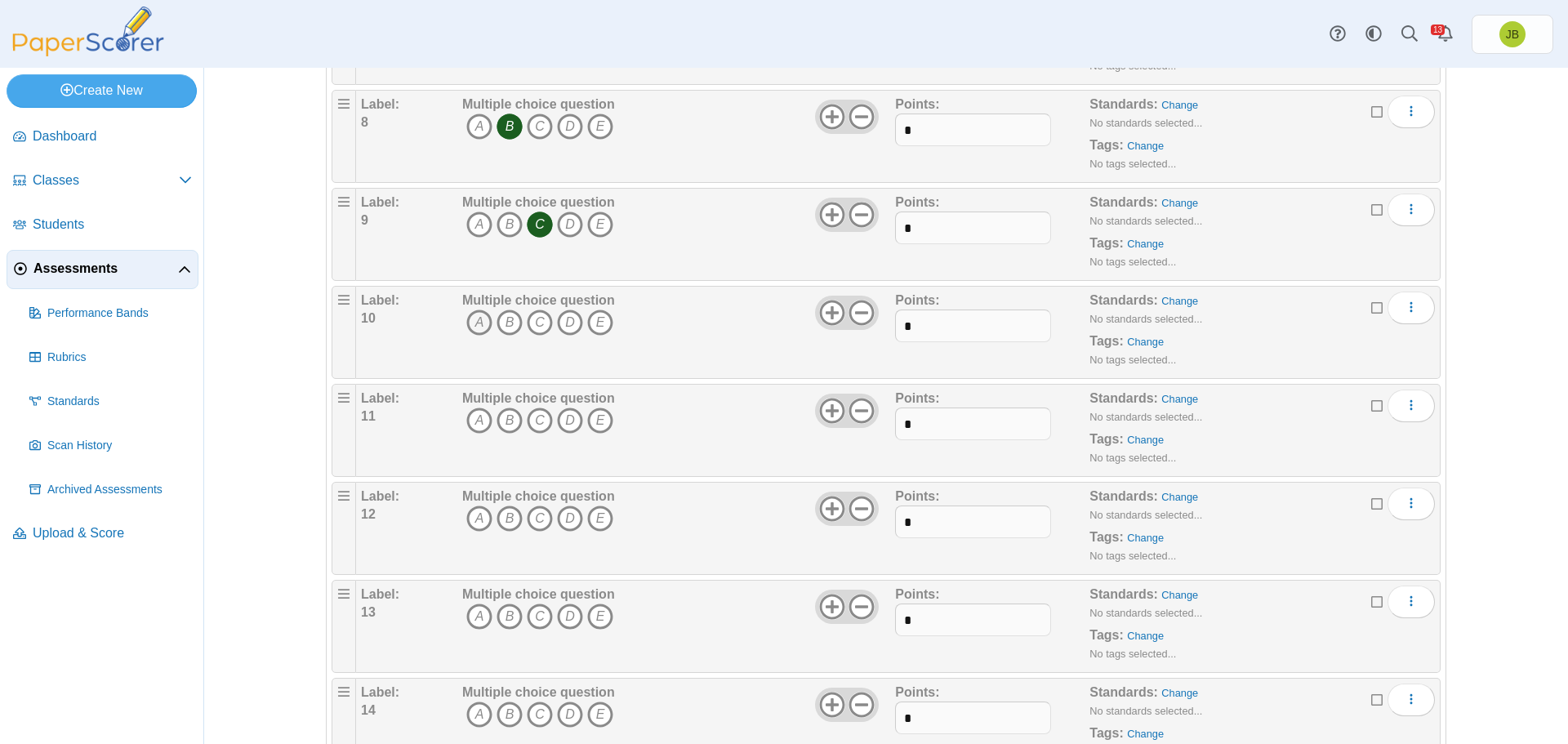
click at [472, 324] on icon "A" at bounding box center [479, 322] width 26 height 26
click at [498, 415] on icon "B" at bounding box center [509, 420] width 26 height 26
click at [589, 516] on icon "E" at bounding box center [600, 517] width 26 height 26
click at [501, 611] on icon "B" at bounding box center [509, 616] width 26 height 26
click at [471, 717] on icon "A" at bounding box center [479, 714] width 26 height 26
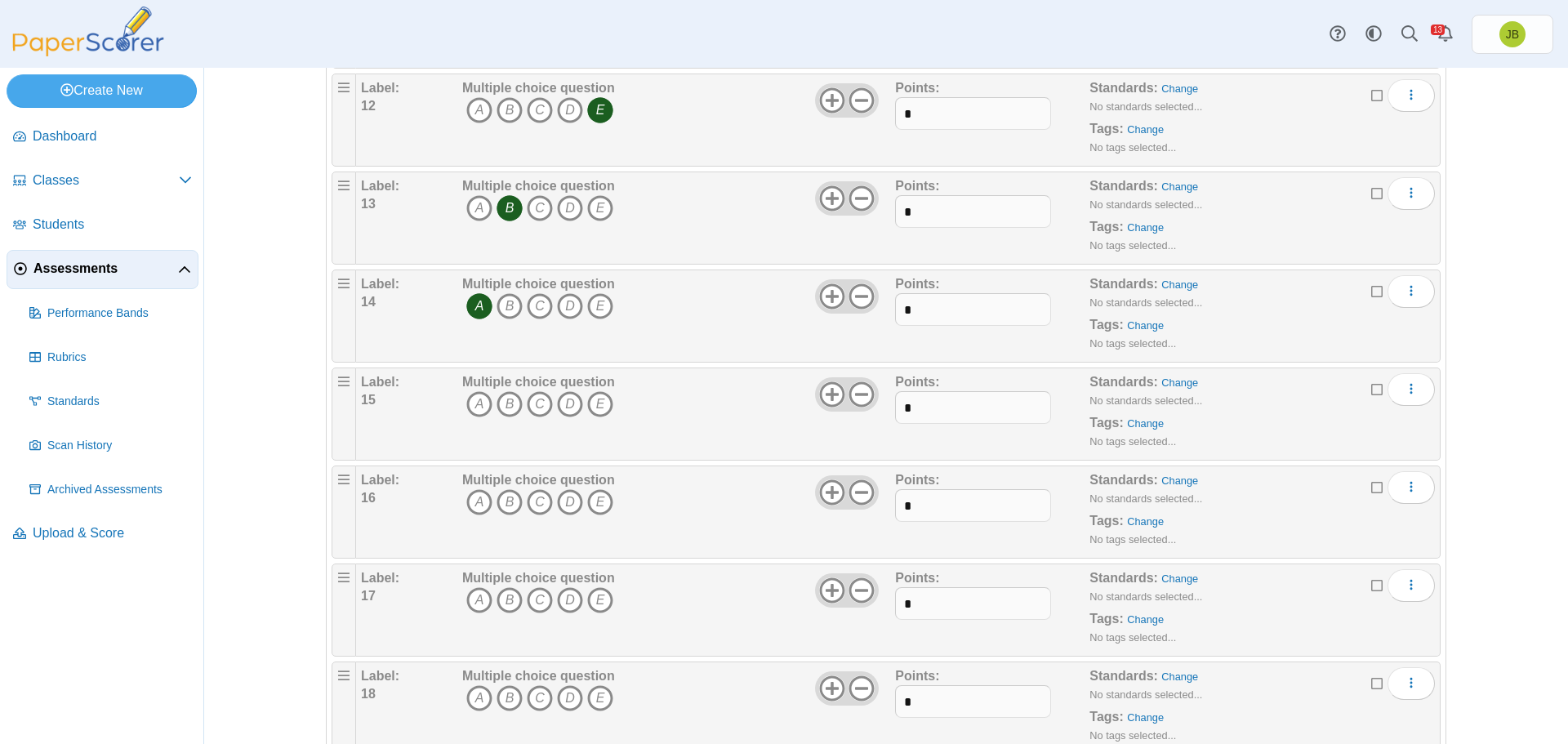
scroll to position [1388, 0]
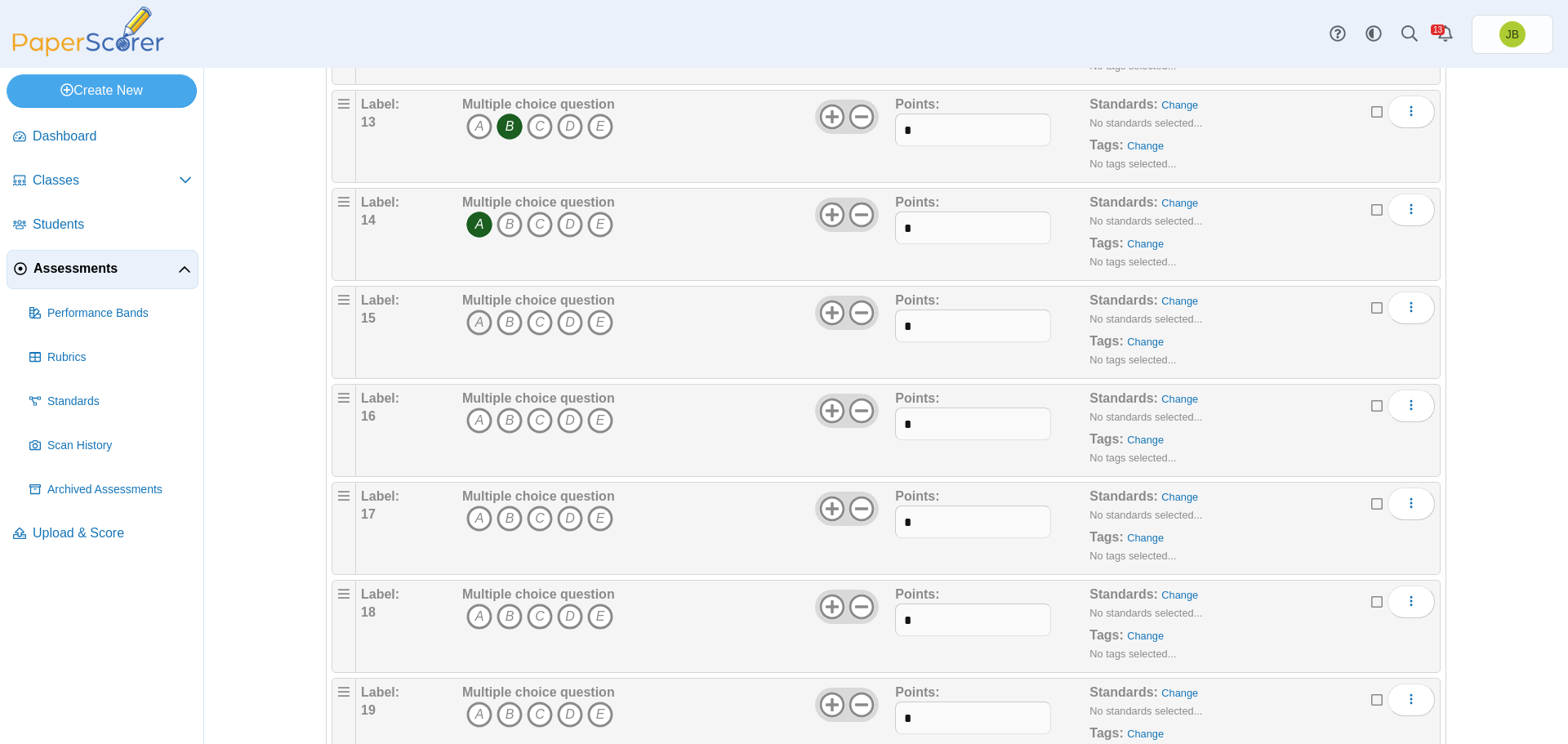
click at [470, 324] on icon "A" at bounding box center [479, 322] width 26 height 26
click at [468, 412] on icon "A" at bounding box center [479, 420] width 26 height 26
click at [599, 521] on icon "E" at bounding box center [600, 517] width 26 height 26
click at [568, 619] on icon "D" at bounding box center [569, 616] width 26 height 26
drag, startPoint x: 500, startPoint y: 711, endPoint x: 528, endPoint y: 707, distance: 28.3
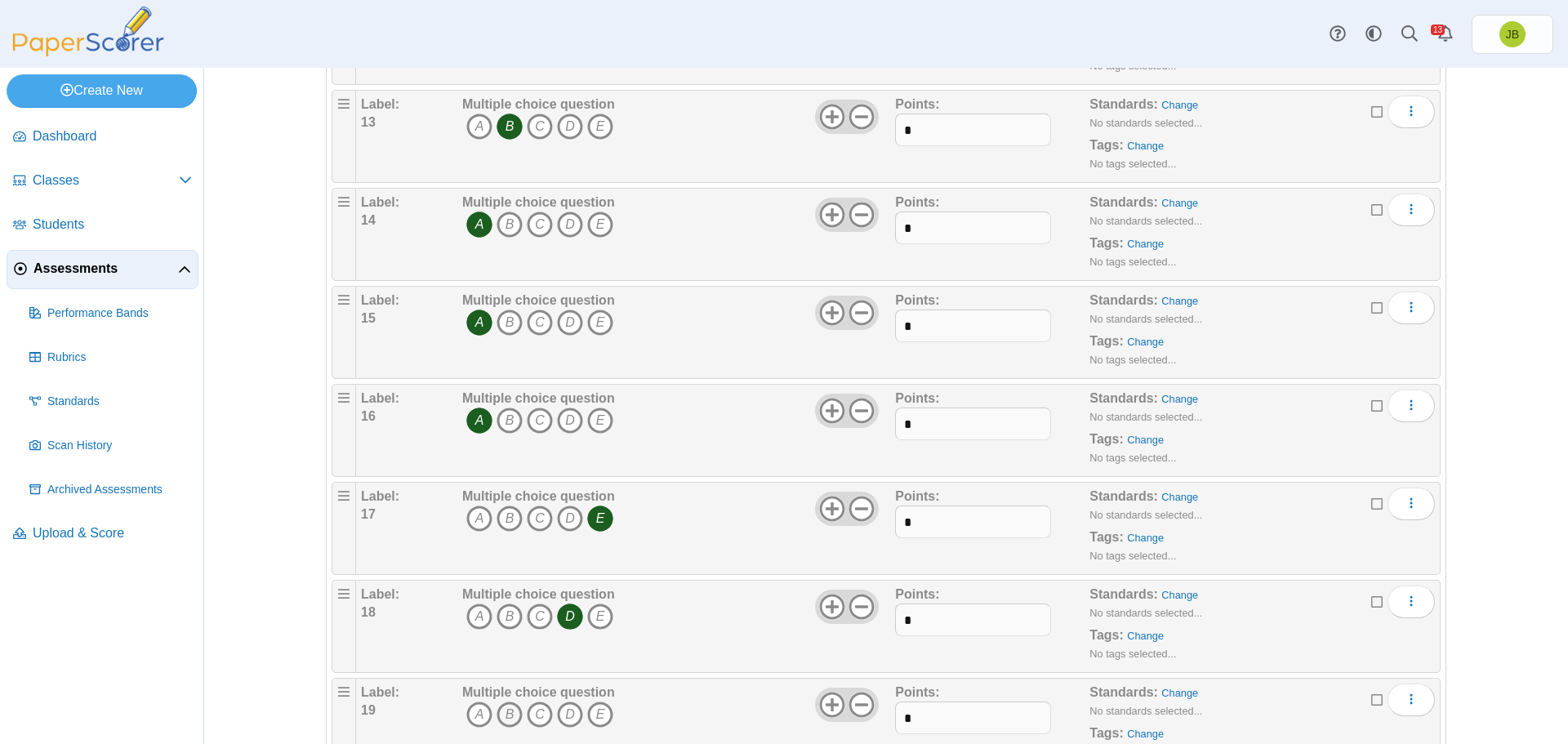
click at [502, 711] on icon "B" at bounding box center [509, 714] width 26 height 26
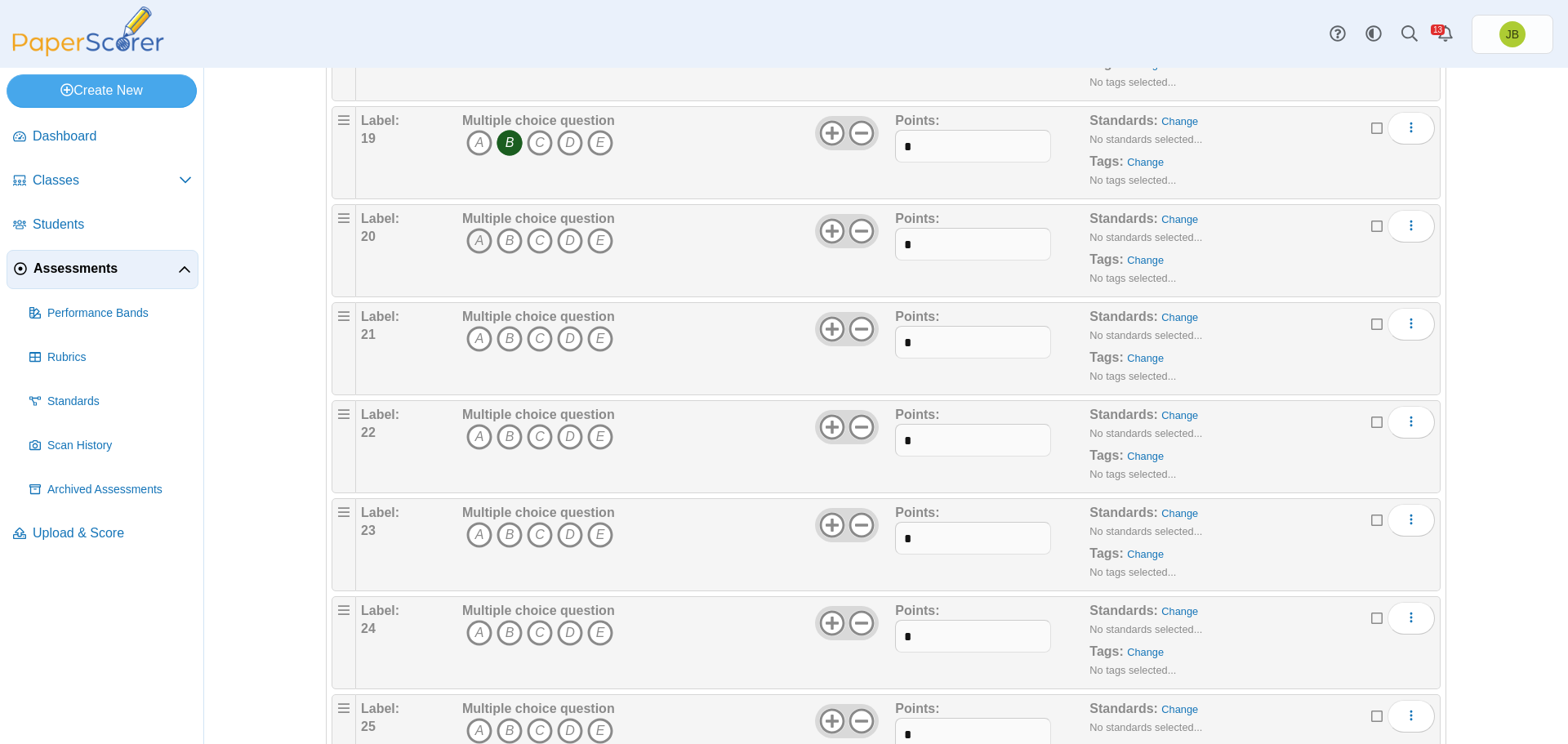
click at [468, 232] on icon "A" at bounding box center [479, 240] width 26 height 26
click at [529, 334] on icon "C" at bounding box center [540, 338] width 26 height 26
click at [498, 435] on icon "B" at bounding box center [509, 436] width 26 height 26
click at [470, 531] on icon "A" at bounding box center [479, 534] width 26 height 26
click at [529, 626] on icon "C" at bounding box center [540, 633] width 26 height 26
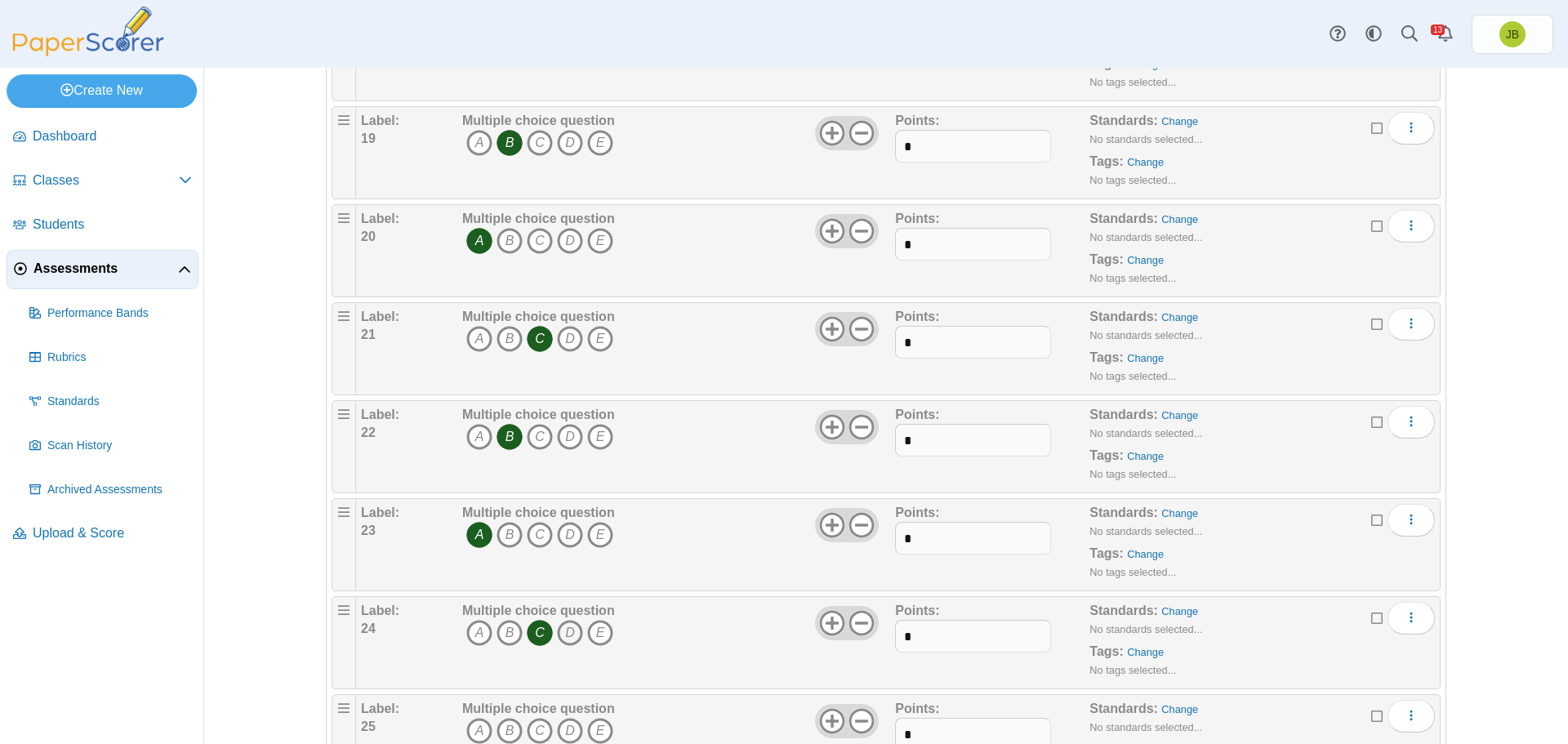
scroll to position [2040, 0]
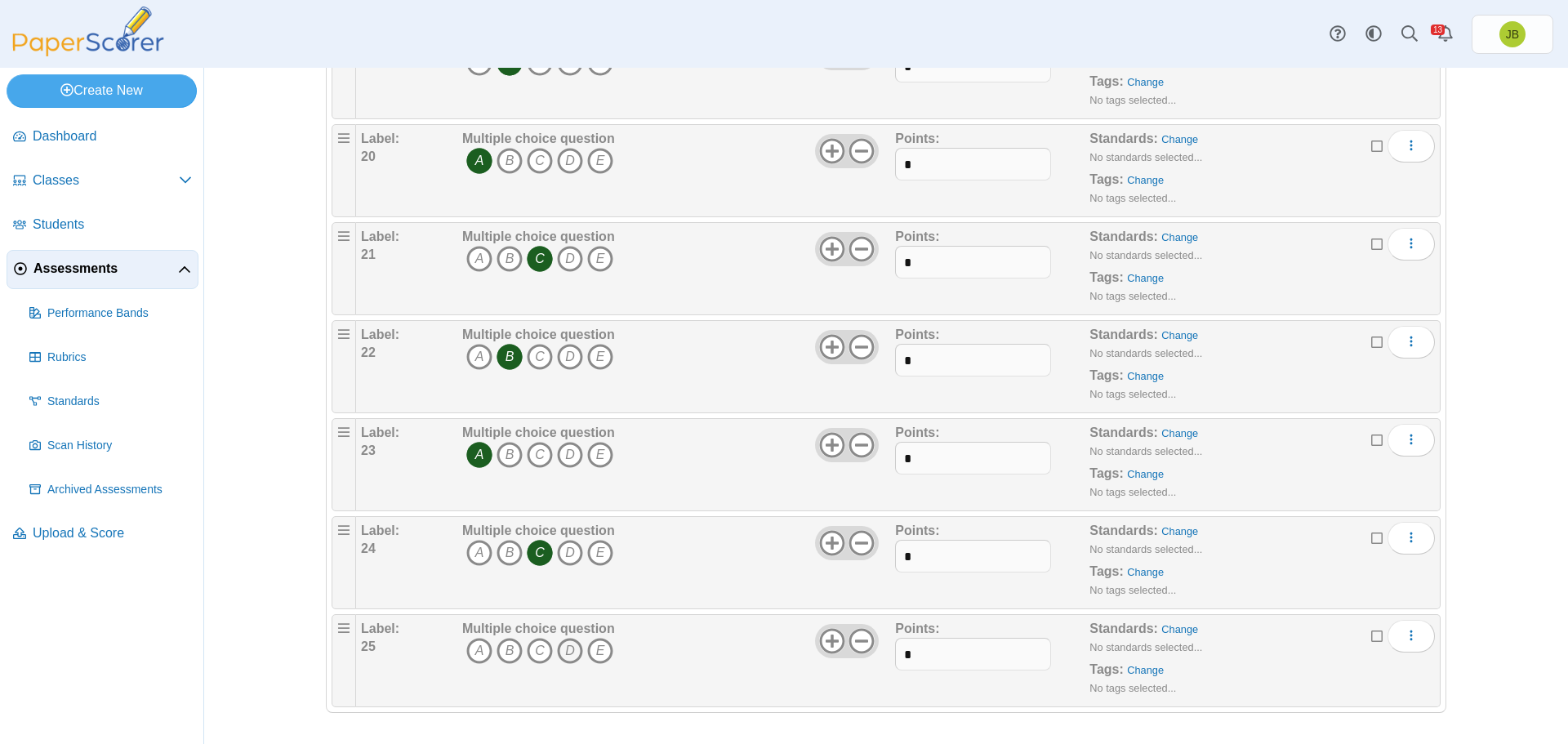
click at [569, 653] on icon "D" at bounding box center [569, 650] width 26 height 26
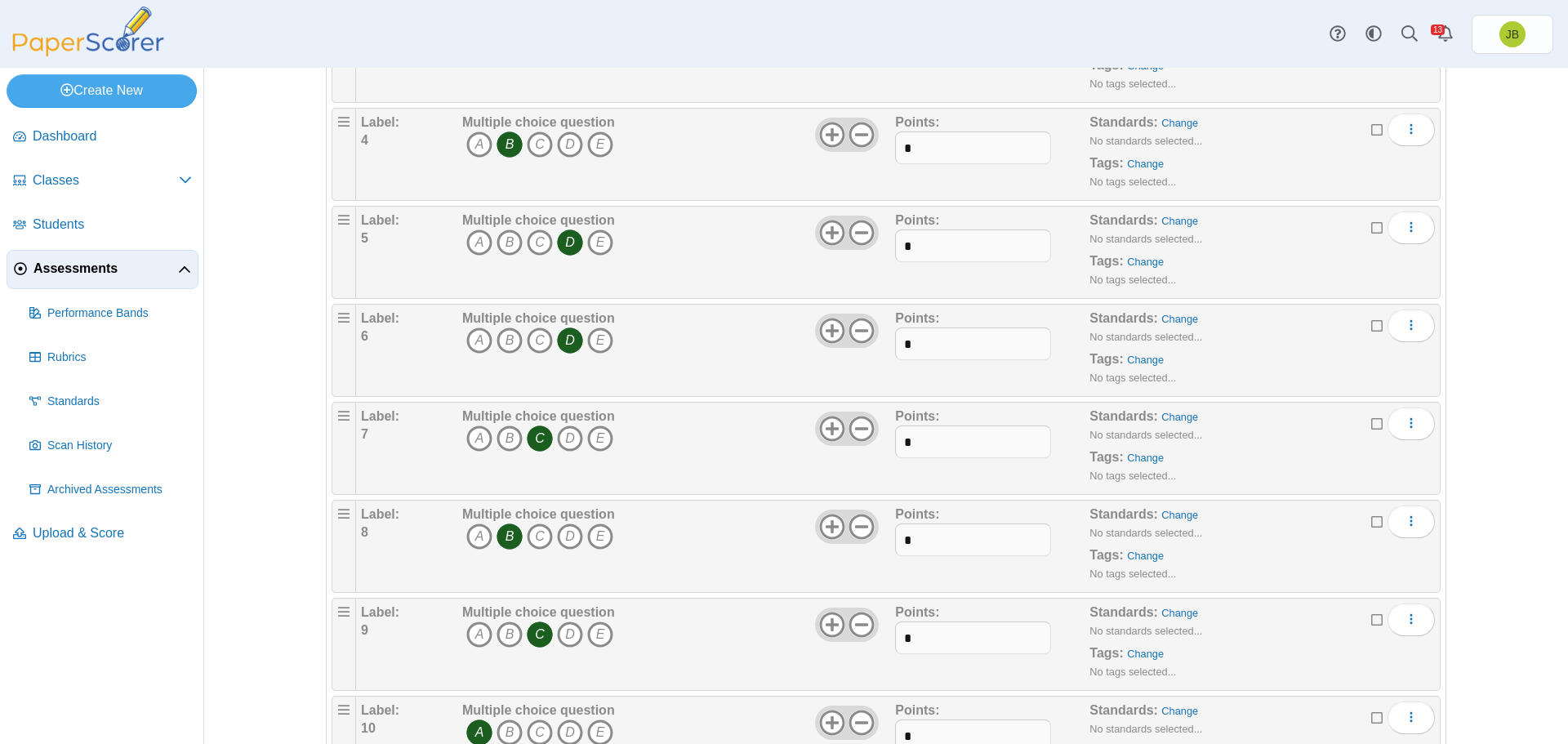
scroll to position [243, 0]
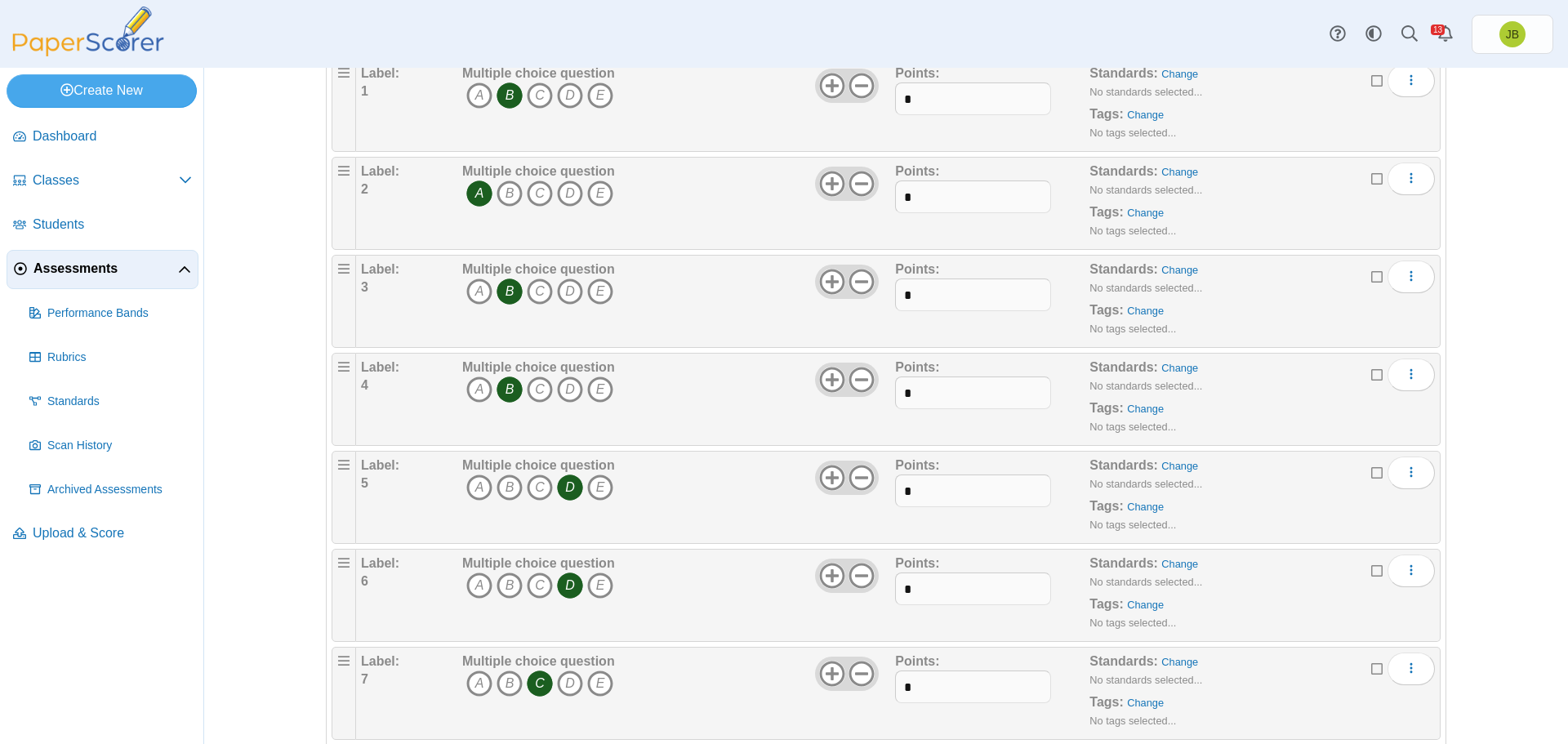
click at [80, 268] on span "Assessments" at bounding box center [106, 268] width 145 height 18
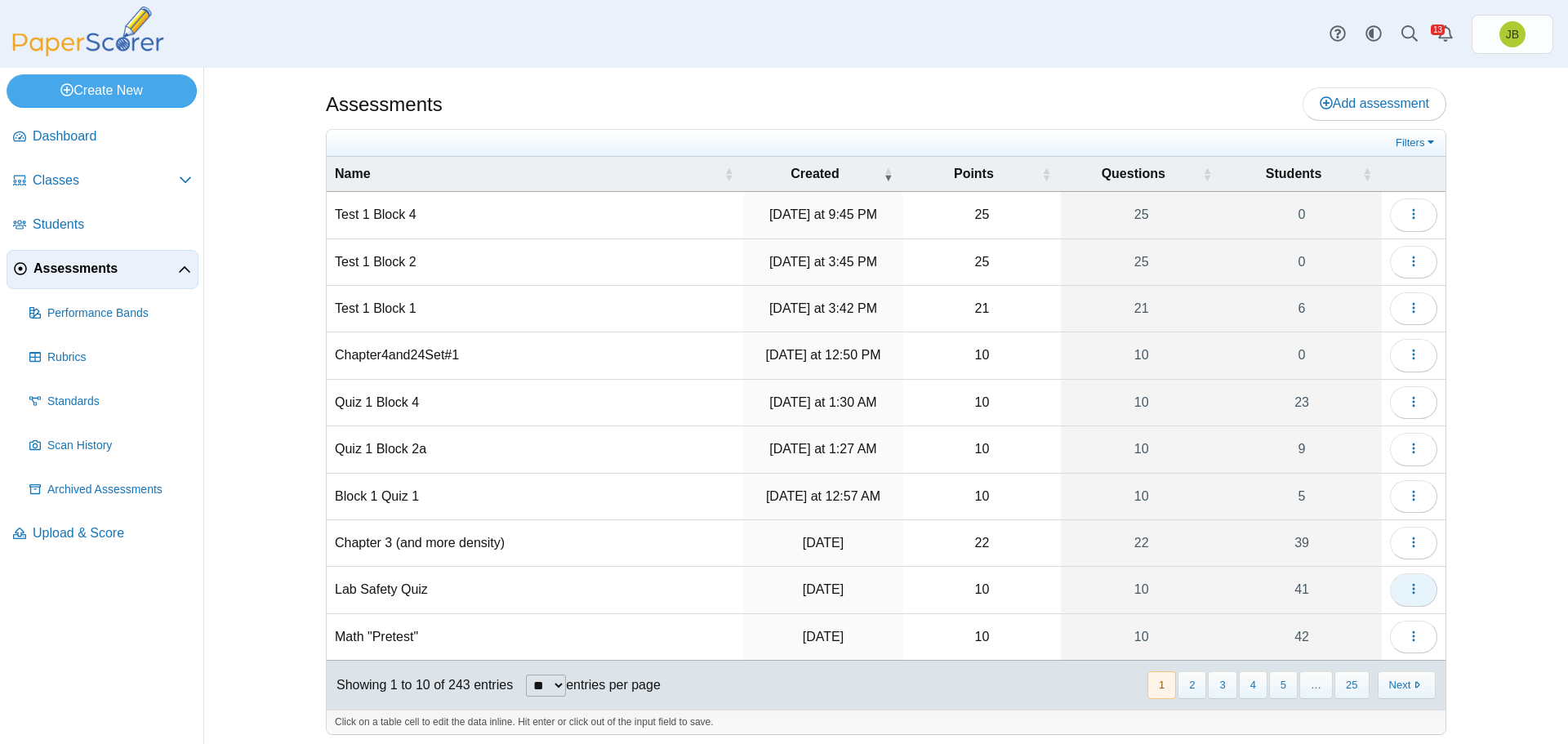
click at [1407, 592] on icon "button" at bounding box center [1413, 588] width 13 height 13
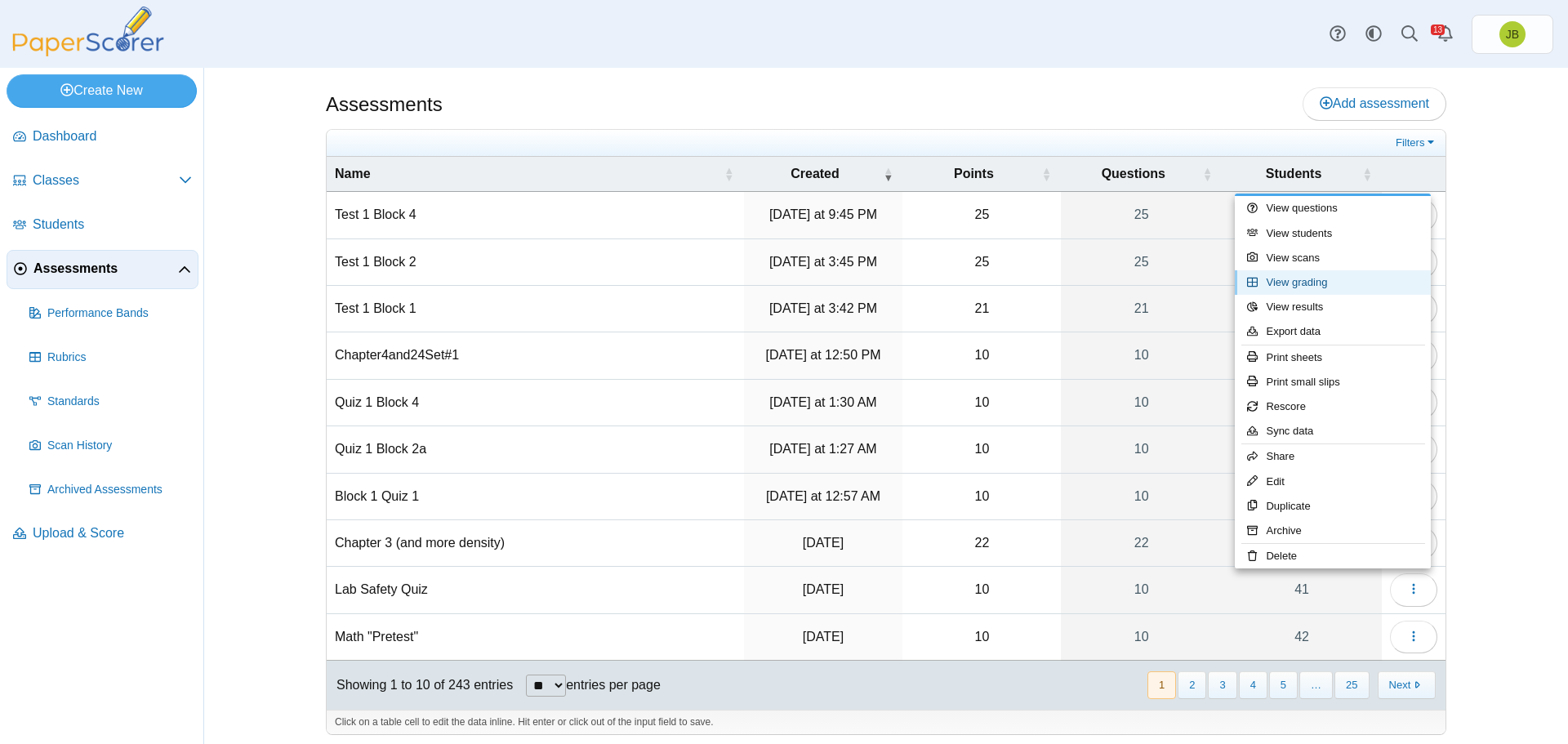
click at [1300, 281] on link "View grading" at bounding box center [1333, 283] width 196 height 25
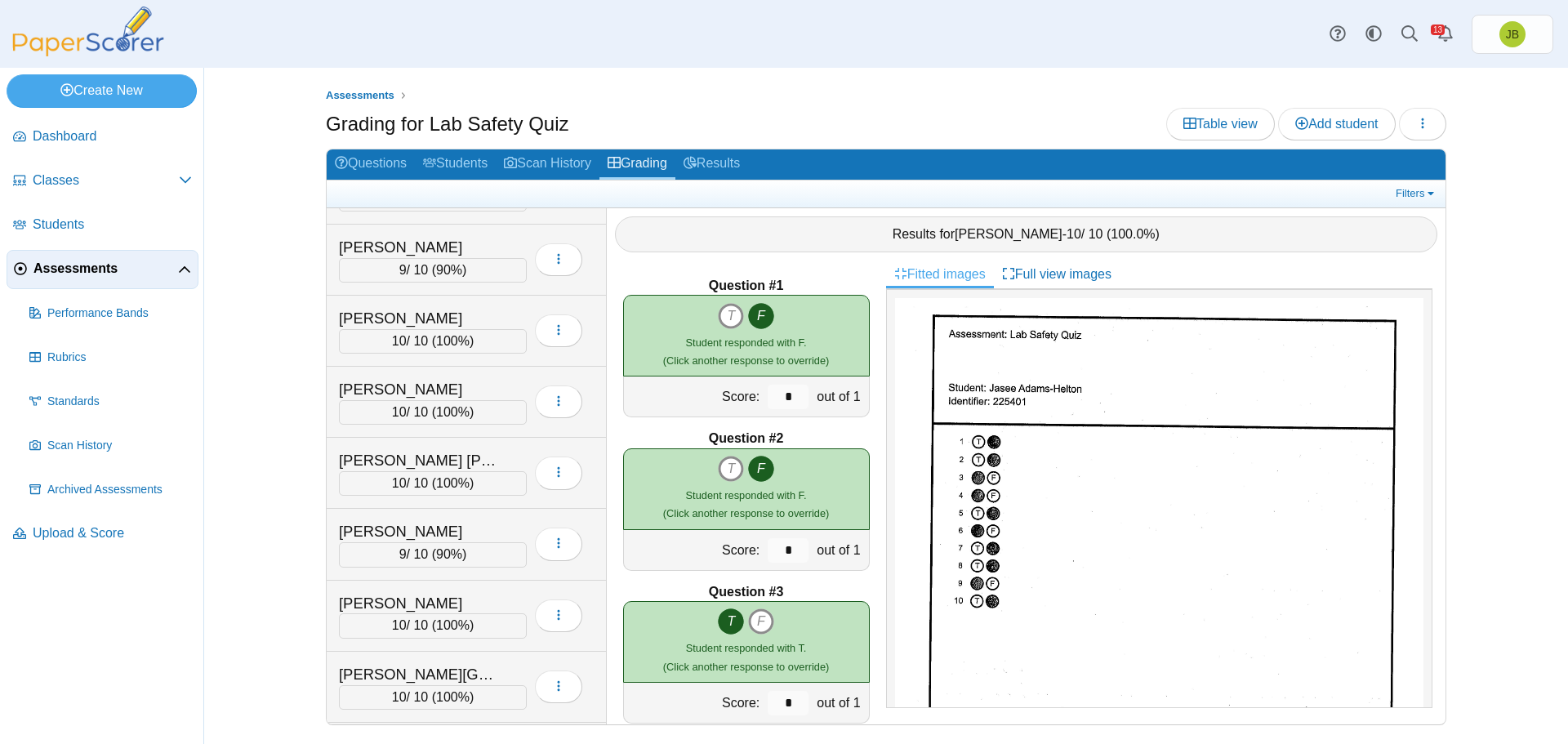
scroll to position [1062, 0]
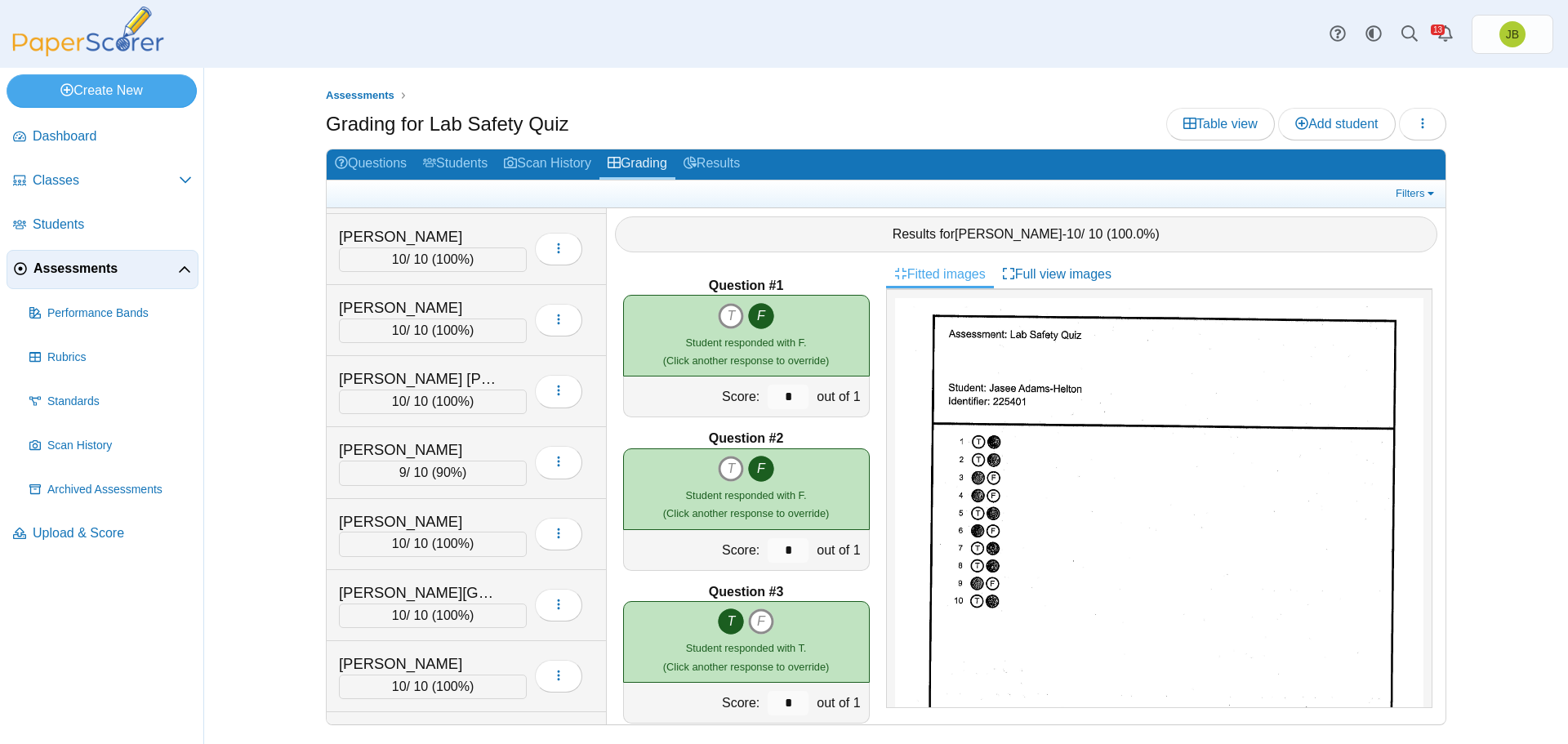
click at [58, 265] on span "Assessments" at bounding box center [106, 268] width 145 height 18
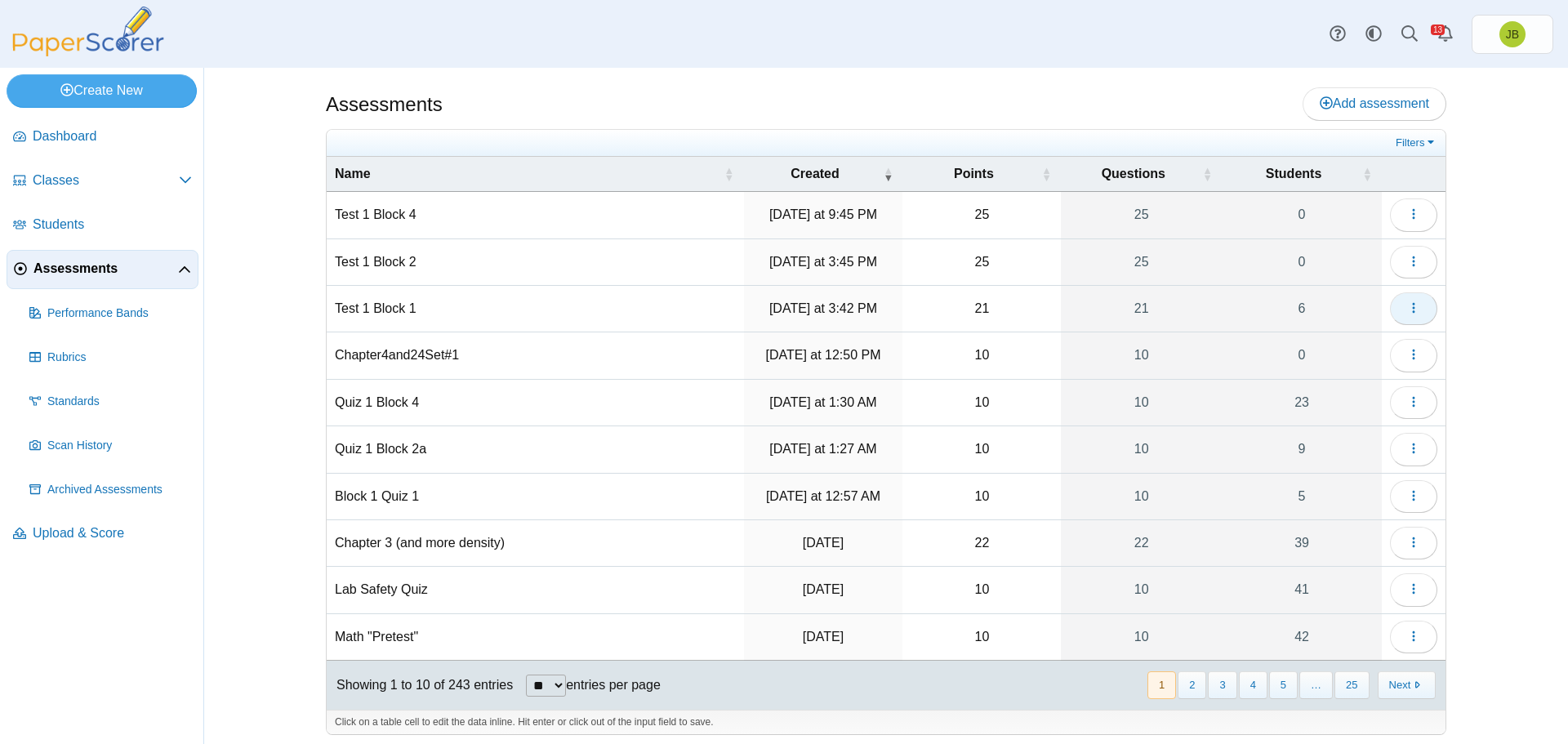
click at [1411, 304] on icon "button" at bounding box center [1413, 308] width 13 height 13
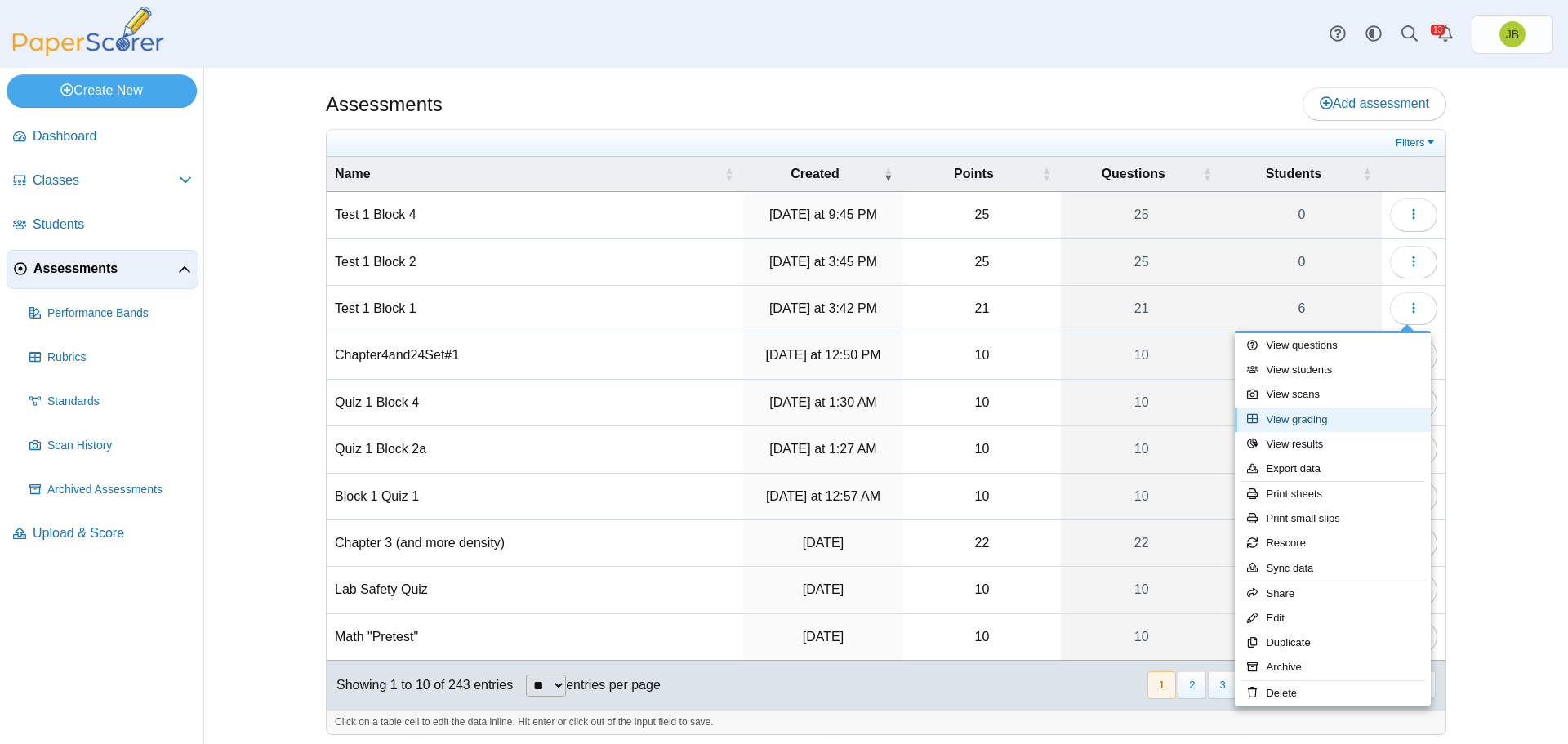
click at [1275, 420] on link "View grading" at bounding box center [1333, 420] width 196 height 25
